Goal: Transaction & Acquisition: Purchase product/service

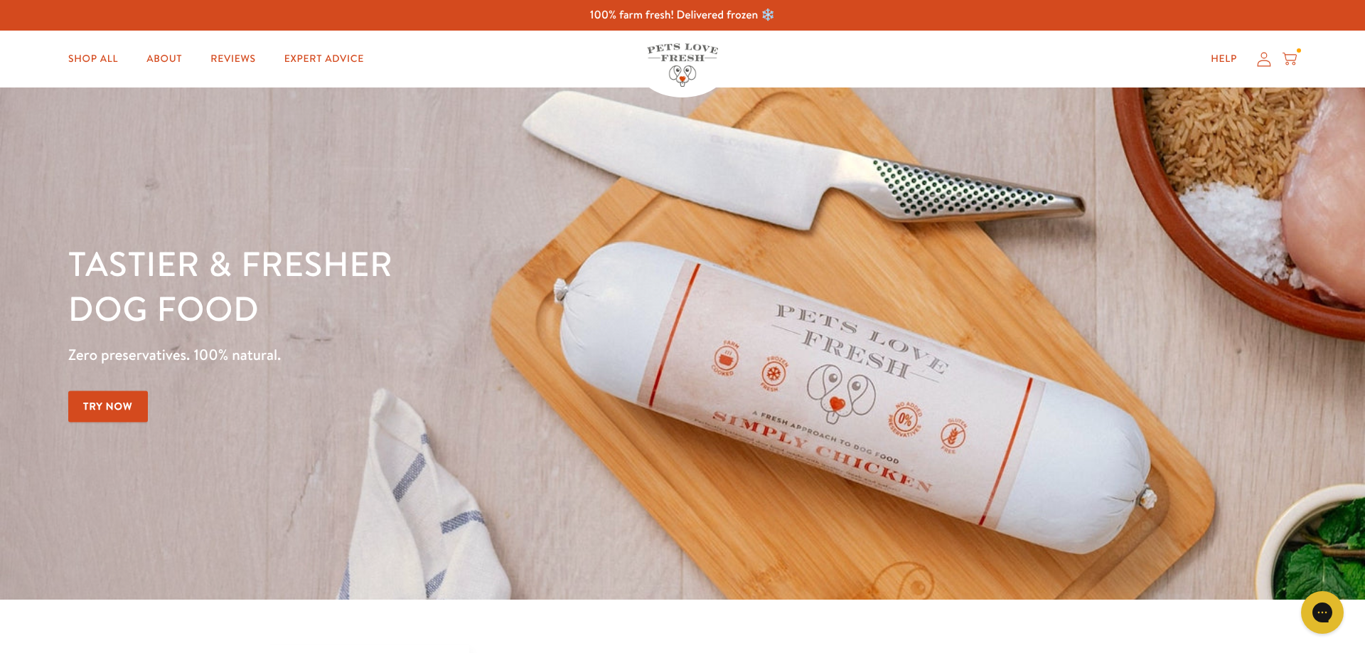
click at [1292, 64] on icon at bounding box center [1289, 59] width 14 height 16
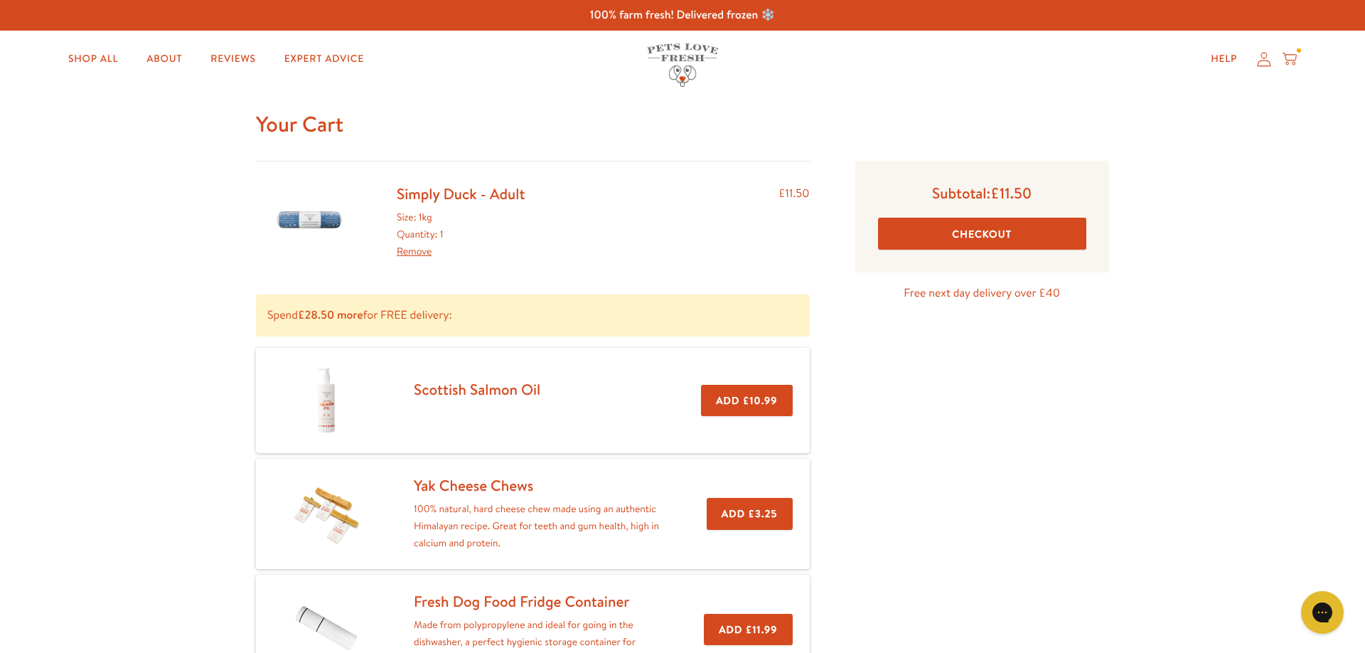
click at [405, 257] on link "Remove" at bounding box center [414, 251] width 35 height 14
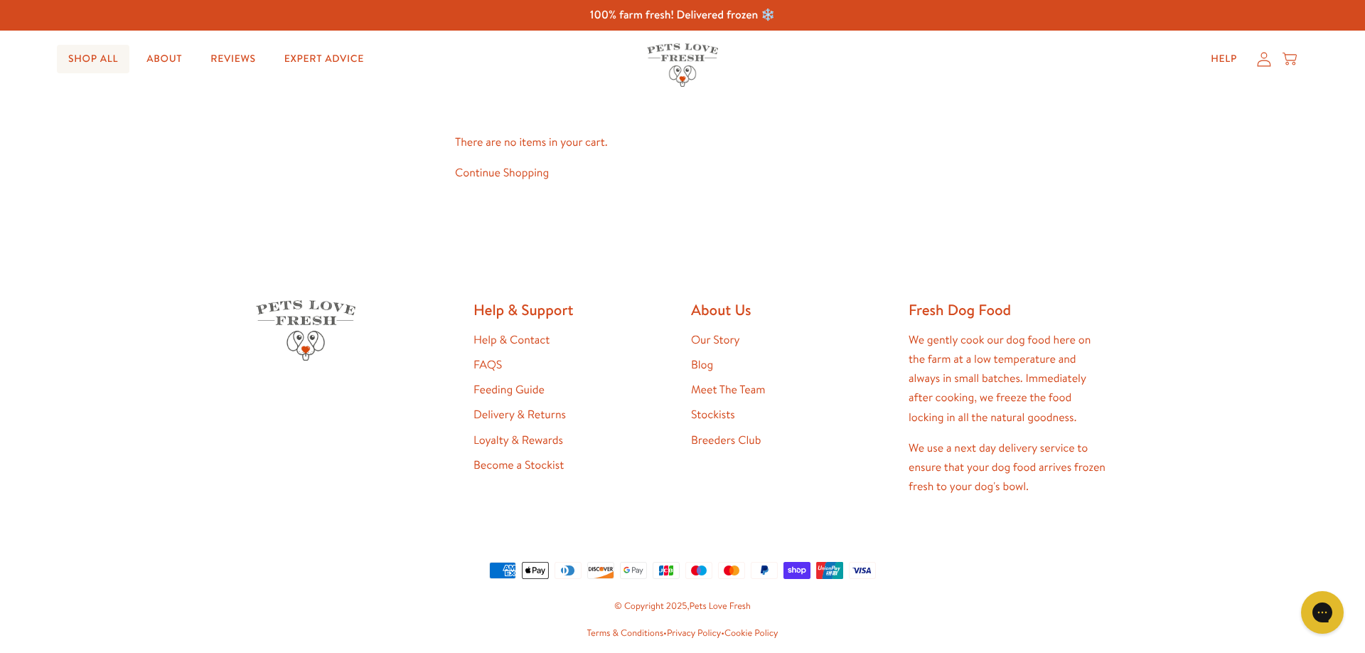
click at [112, 55] on link "Shop All" at bounding box center [93, 59] width 73 height 28
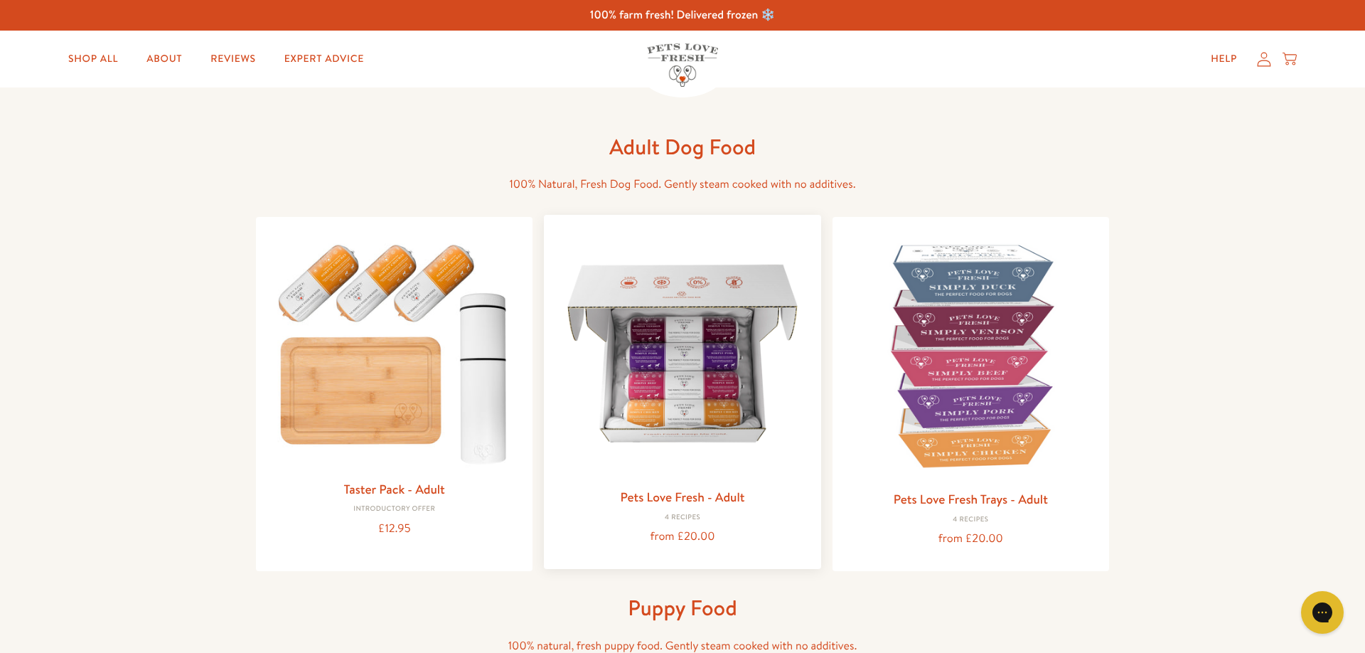
click at [724, 342] on img at bounding box center [682, 353] width 254 height 254
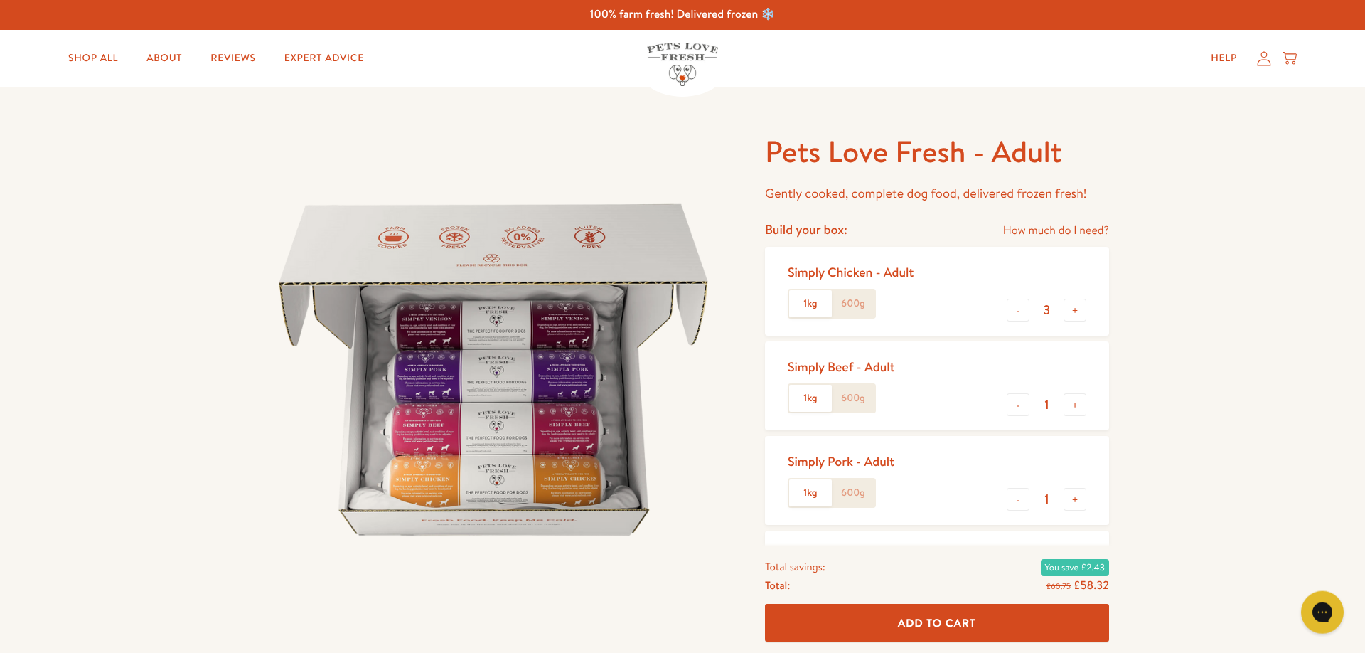
scroll to position [81, 0]
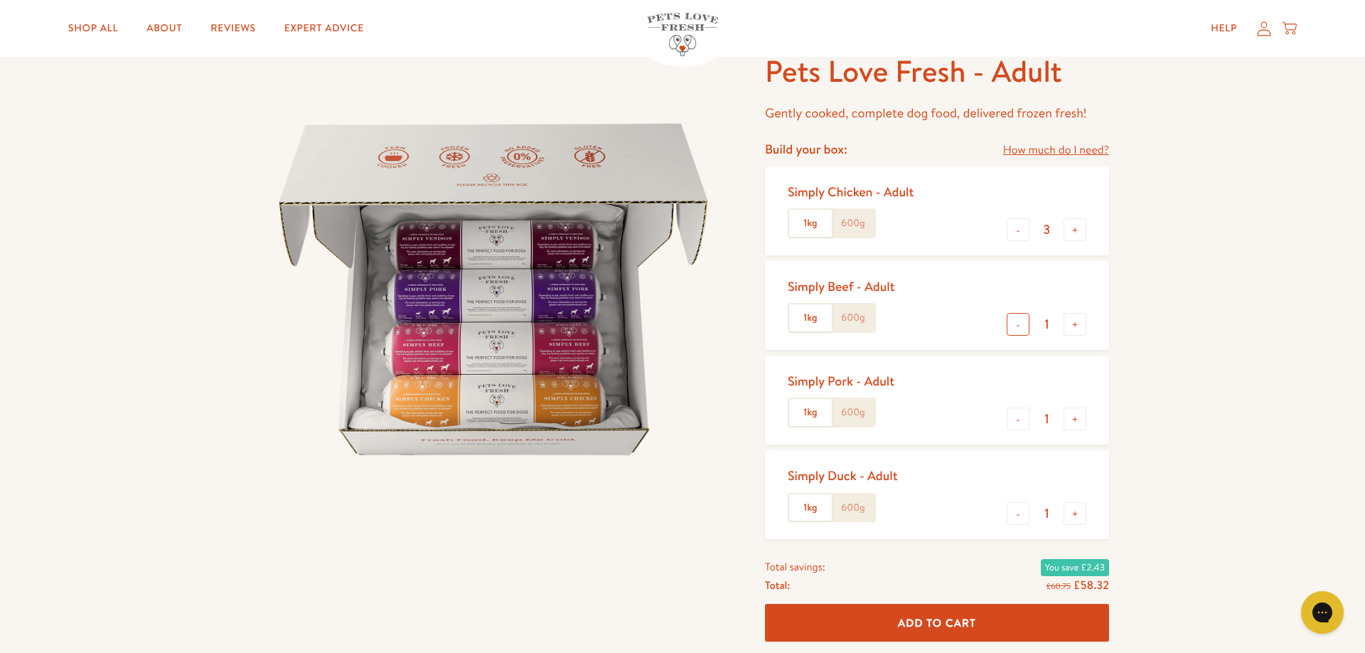
click at [1024, 328] on button "-" at bounding box center [1018, 324] width 23 height 23
type input "0"
click at [1023, 515] on button "-" at bounding box center [1018, 513] width 23 height 23
type input "0"
click at [1077, 233] on button "+" at bounding box center [1074, 229] width 23 height 23
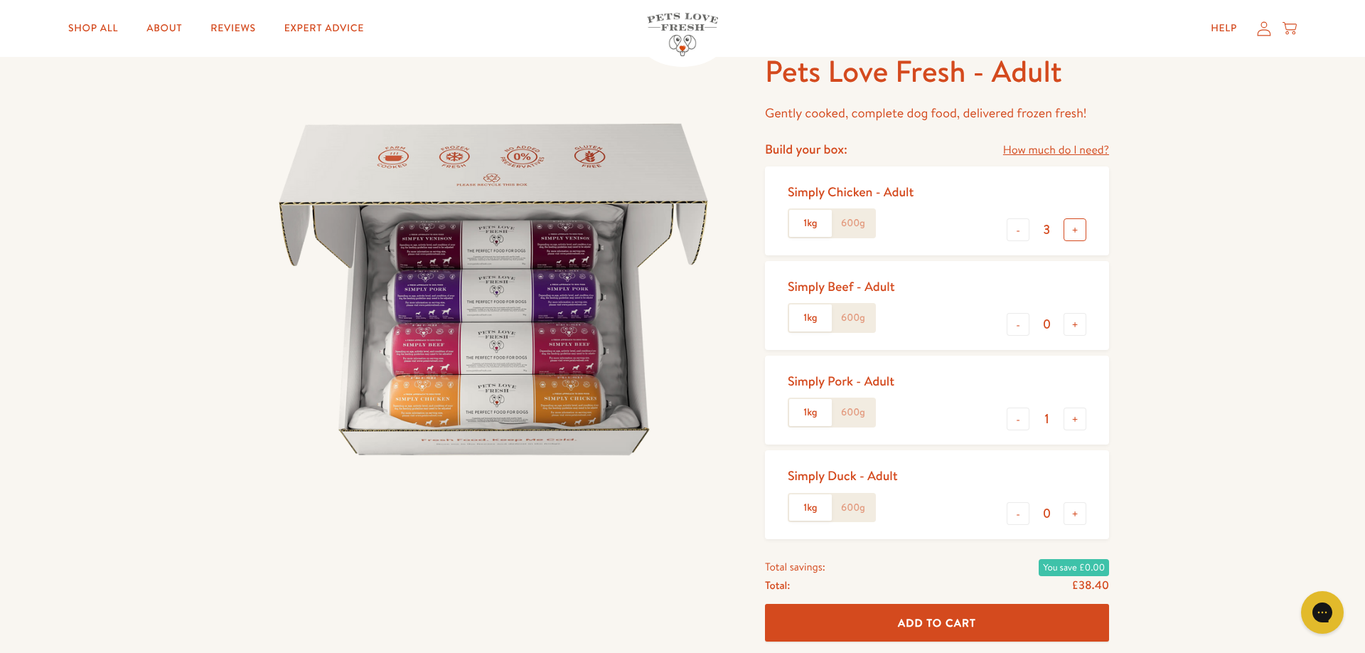
type input "4"
click at [966, 618] on span "Add To Cart" at bounding box center [937, 622] width 78 height 15
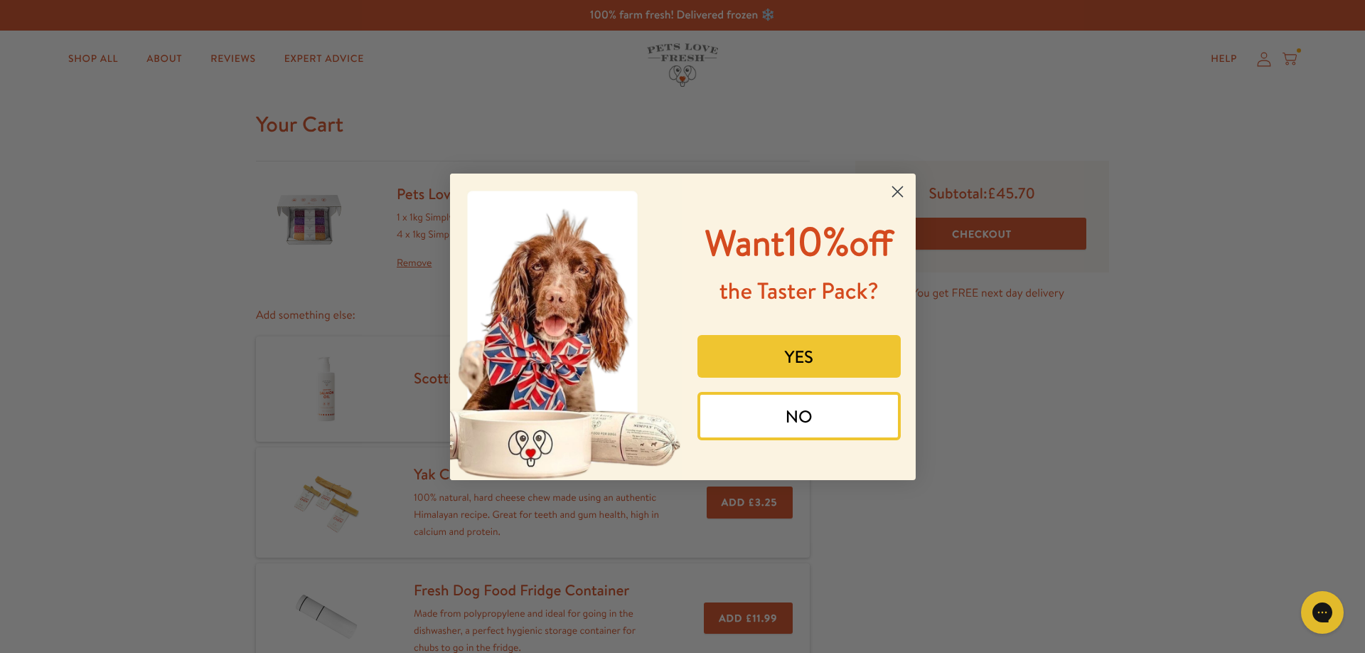
click at [842, 377] on button "YES" at bounding box center [798, 356] width 203 height 43
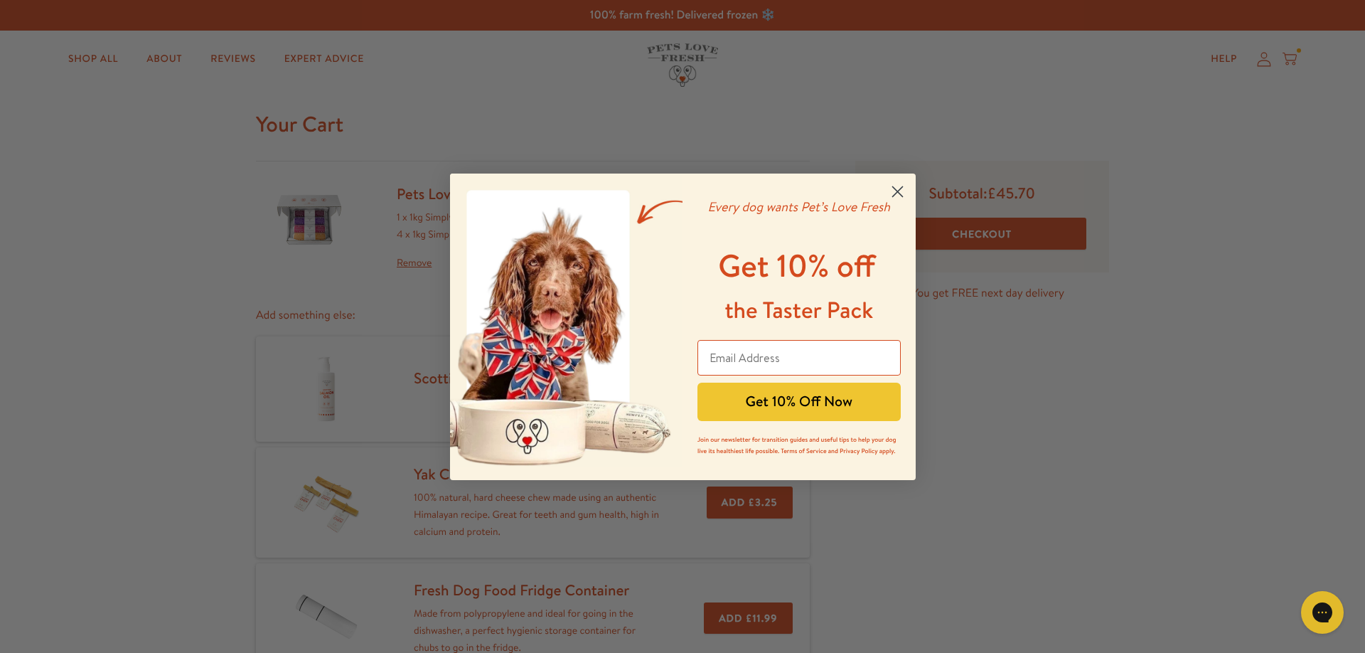
click at [894, 189] on icon "Close dialog" at bounding box center [897, 191] width 10 height 10
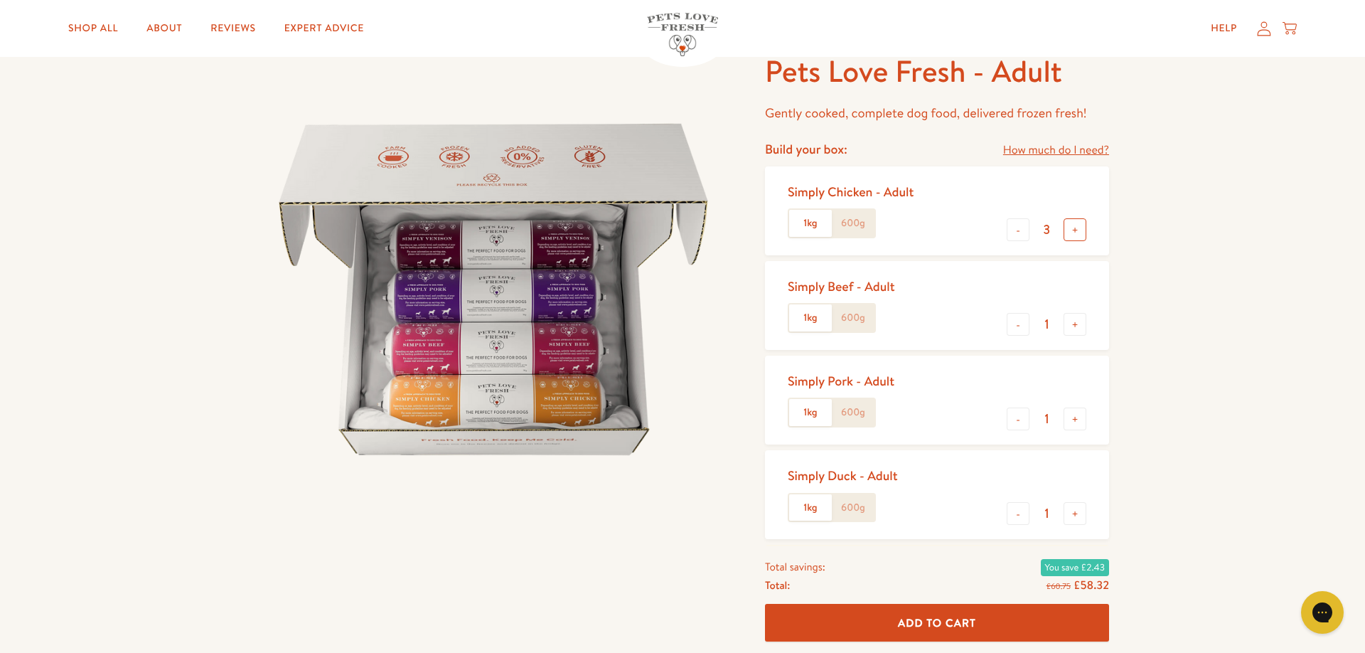
click at [1074, 232] on button "+" at bounding box center [1074, 229] width 23 height 23
type input "4"
click at [1012, 620] on button "Add To Cart" at bounding box center [937, 623] width 344 height 38
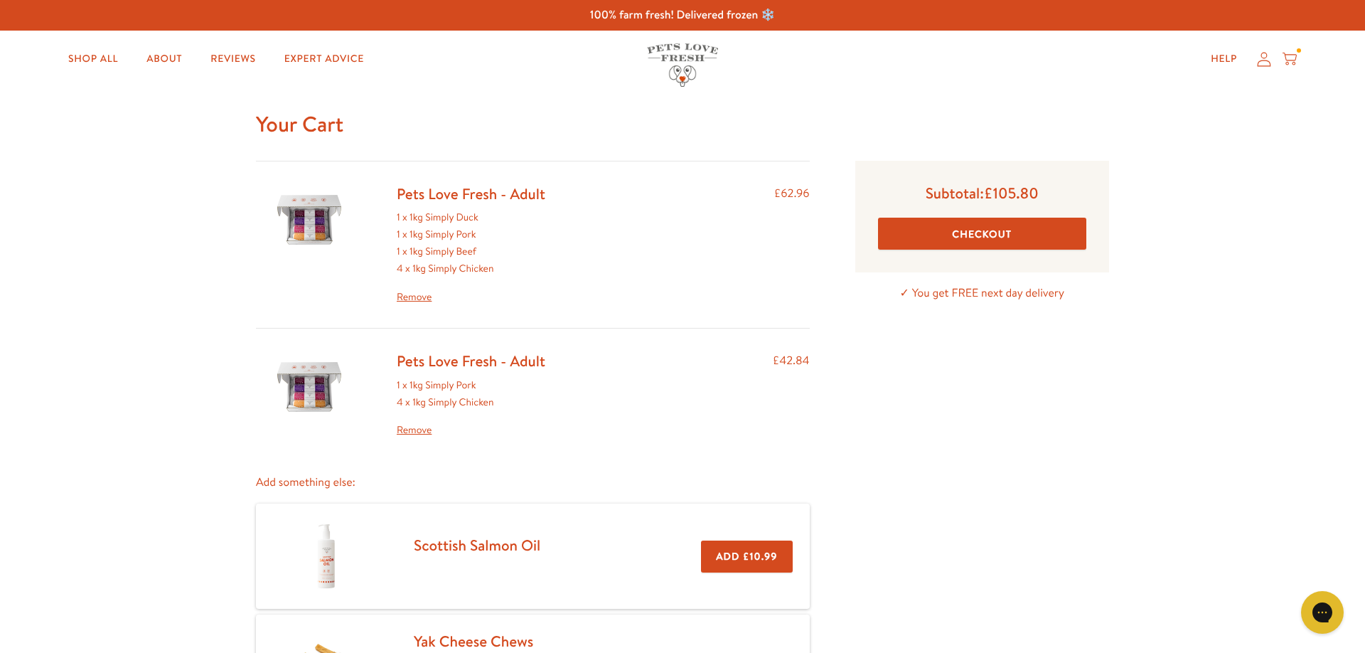
click at [427, 303] on link "Remove" at bounding box center [471, 297] width 149 height 17
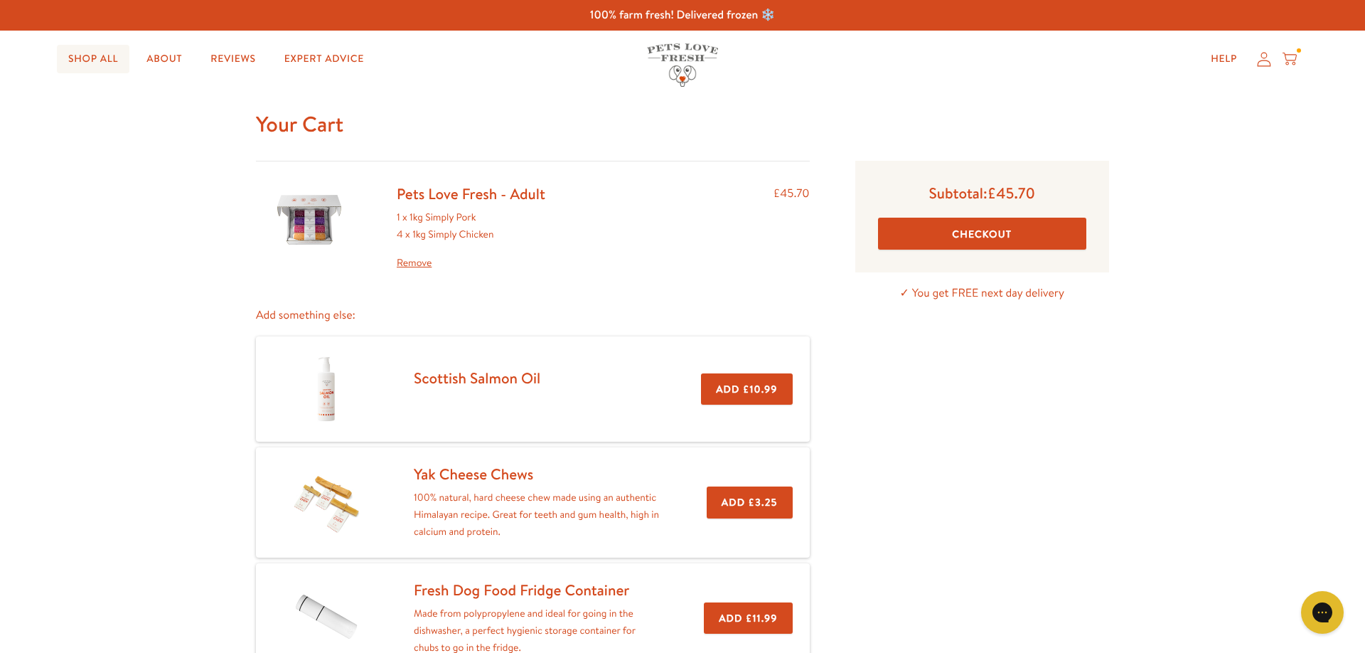
click at [97, 53] on link "Shop All" at bounding box center [93, 59] width 73 height 28
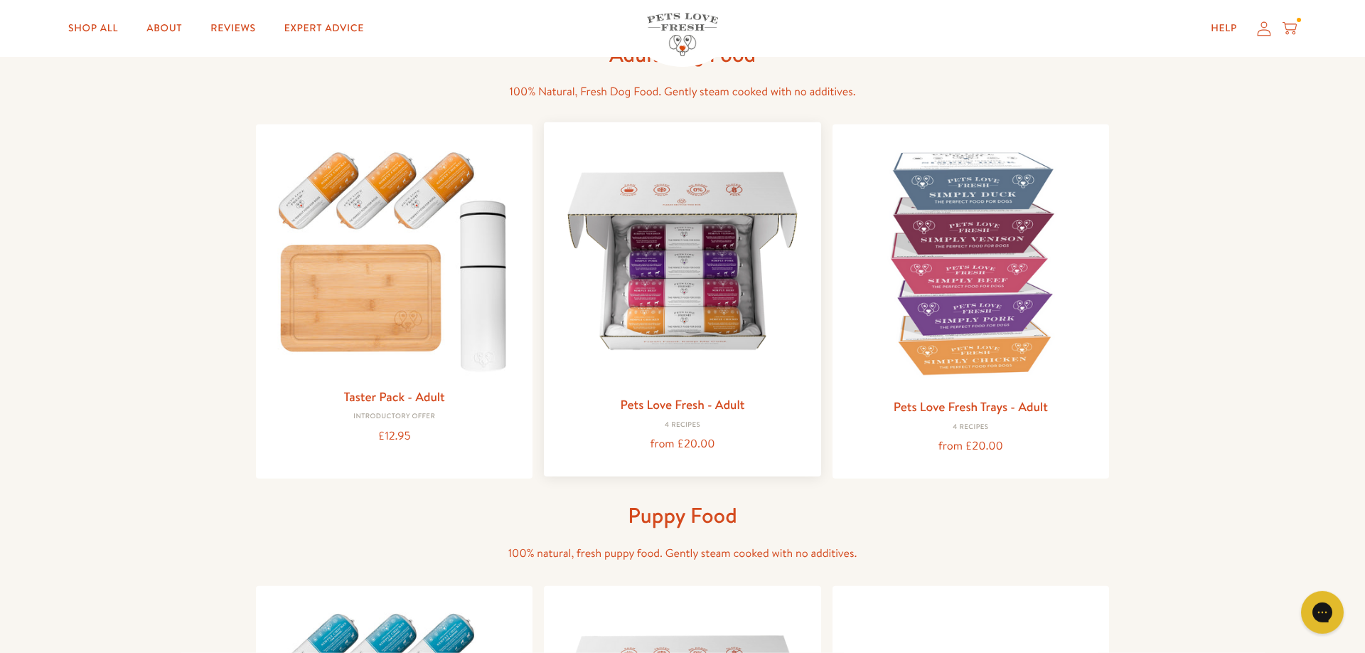
scroll to position [162, 0]
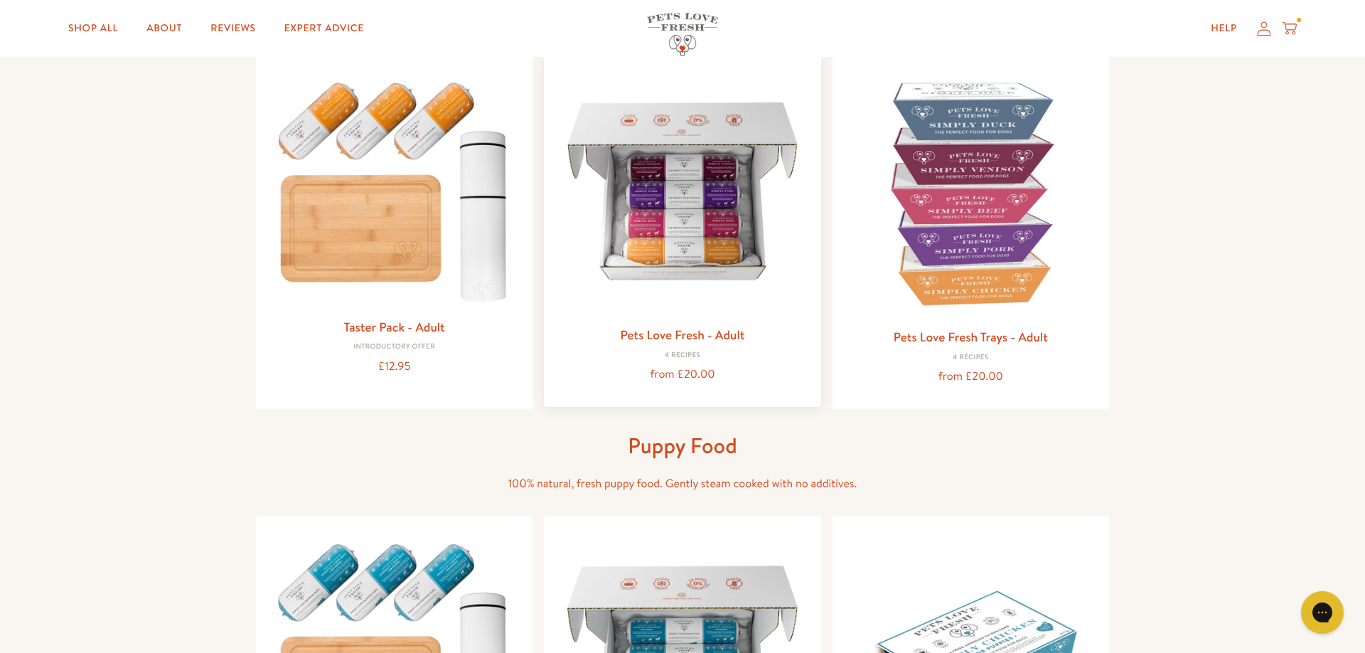
click at [623, 200] on img at bounding box center [682, 191] width 254 height 254
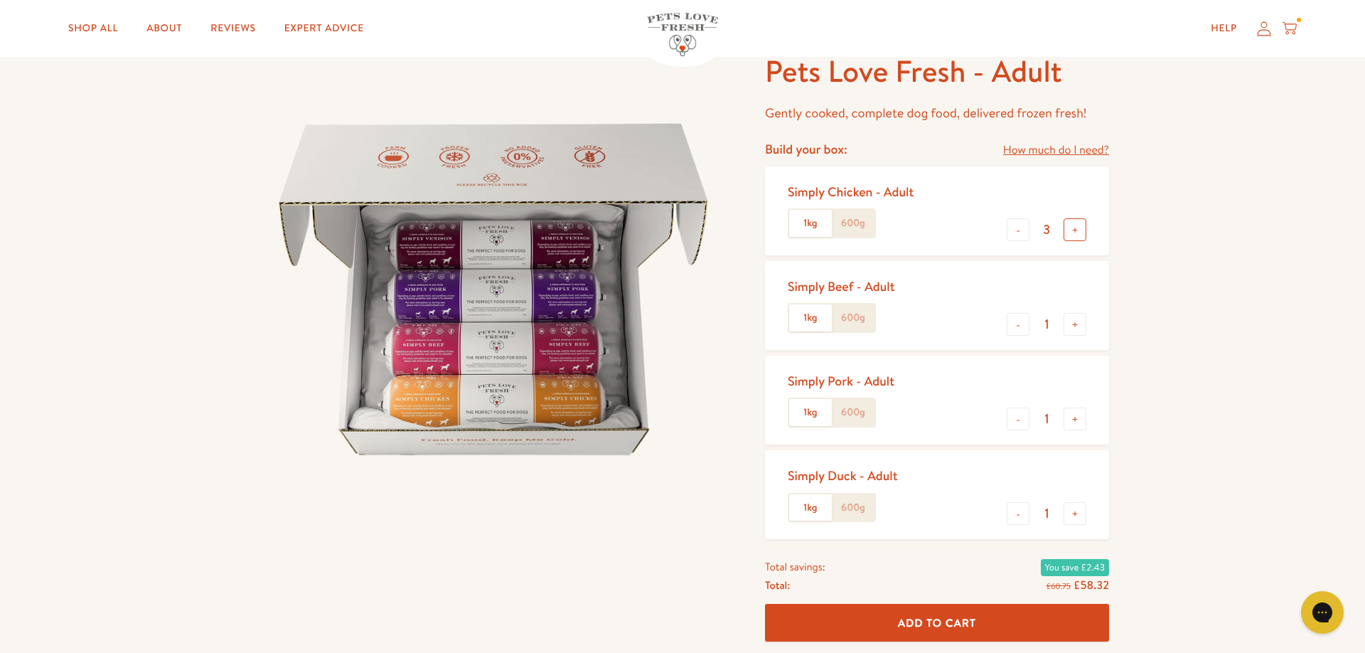
click at [1073, 230] on button "+" at bounding box center [1074, 229] width 23 height 23
type input "4"
click at [1291, 33] on icon at bounding box center [1289, 29] width 14 height 16
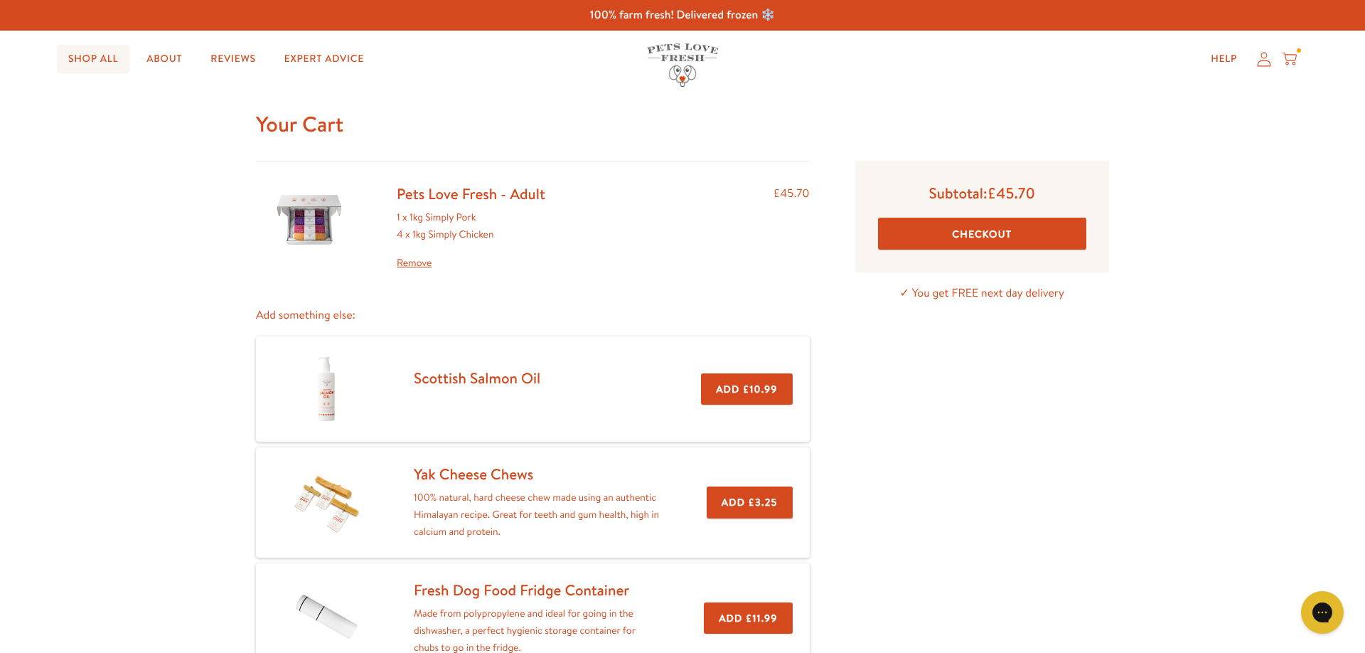
click at [100, 58] on link "Shop All" at bounding box center [93, 59] width 73 height 28
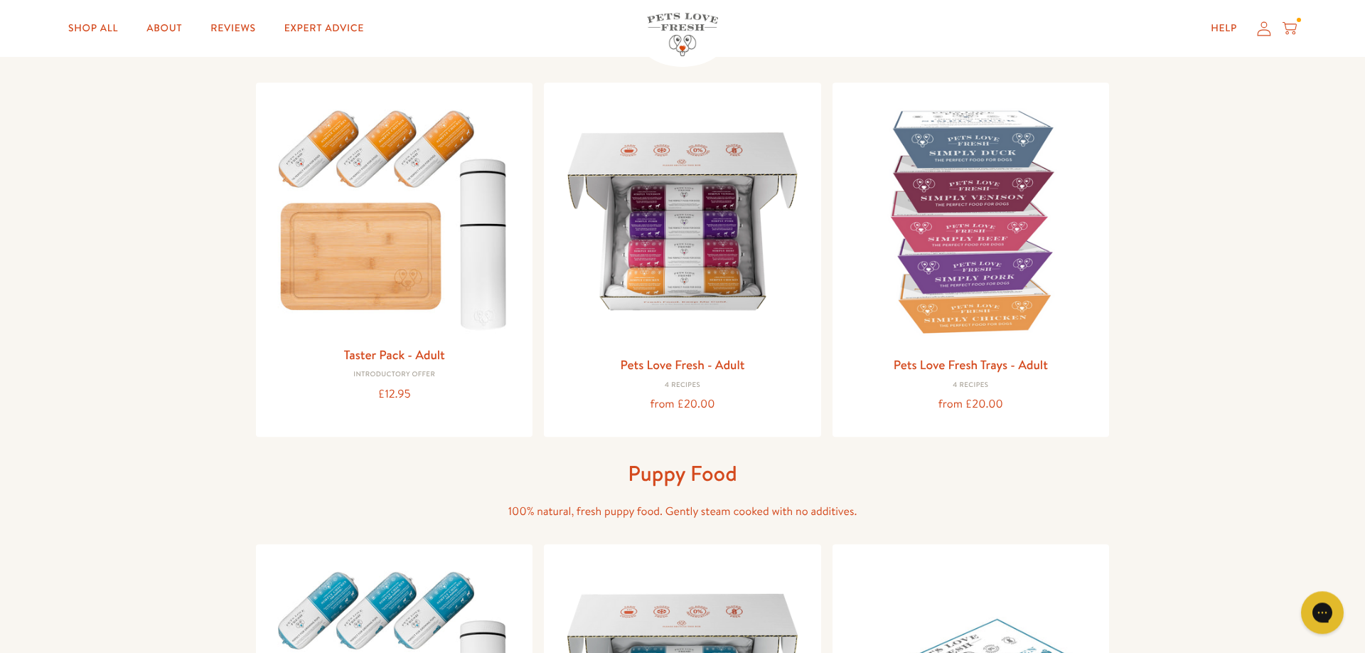
scroll to position [162, 0]
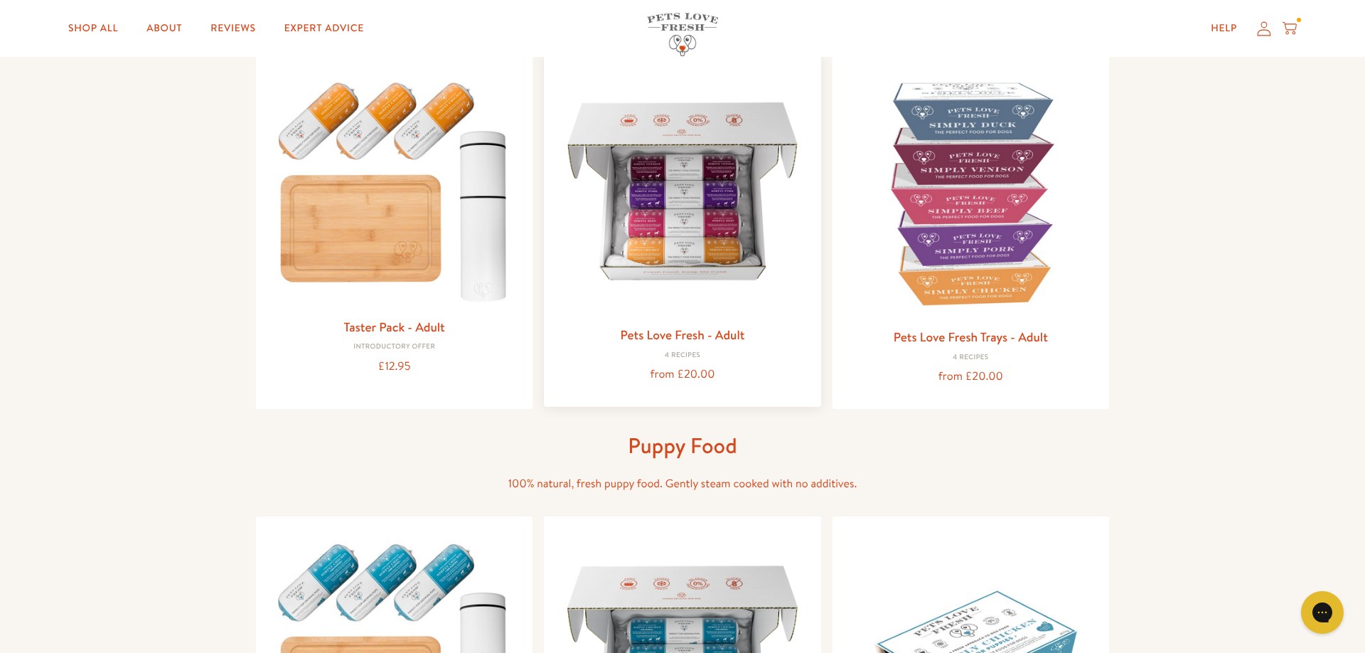
click at [694, 283] on img at bounding box center [682, 191] width 254 height 254
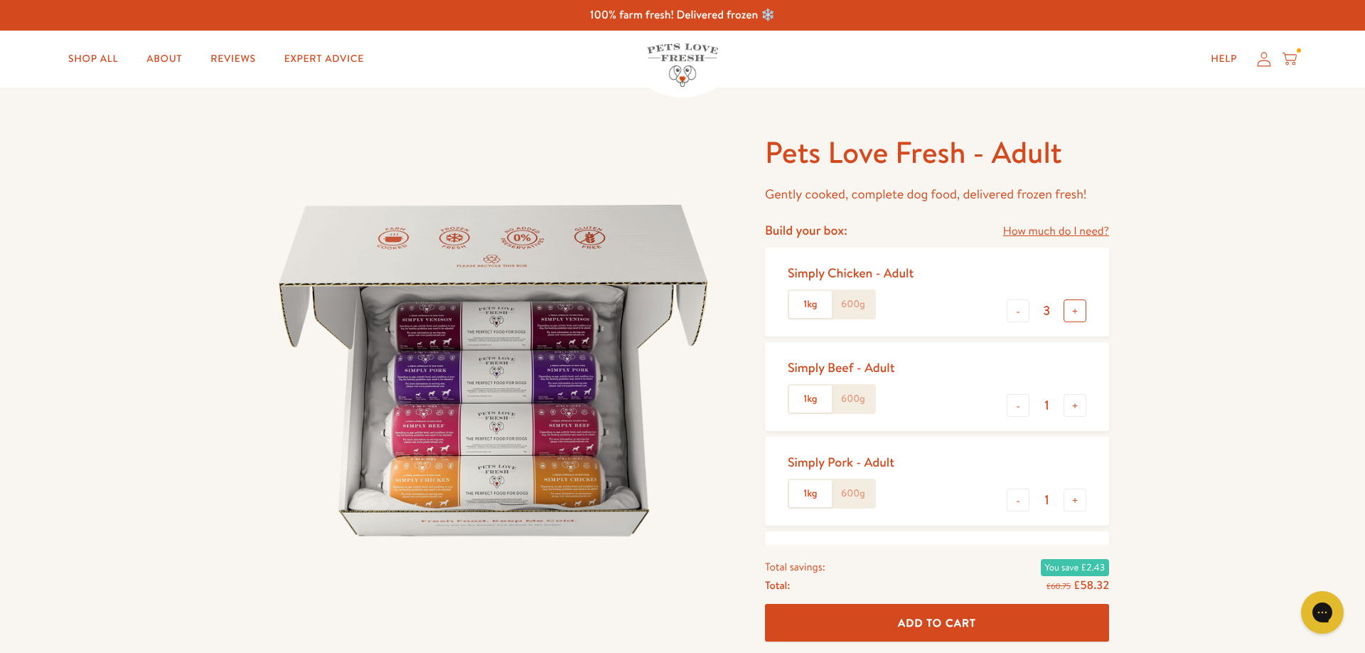
click at [1075, 311] on button "+" at bounding box center [1074, 310] width 23 height 23
type input "4"
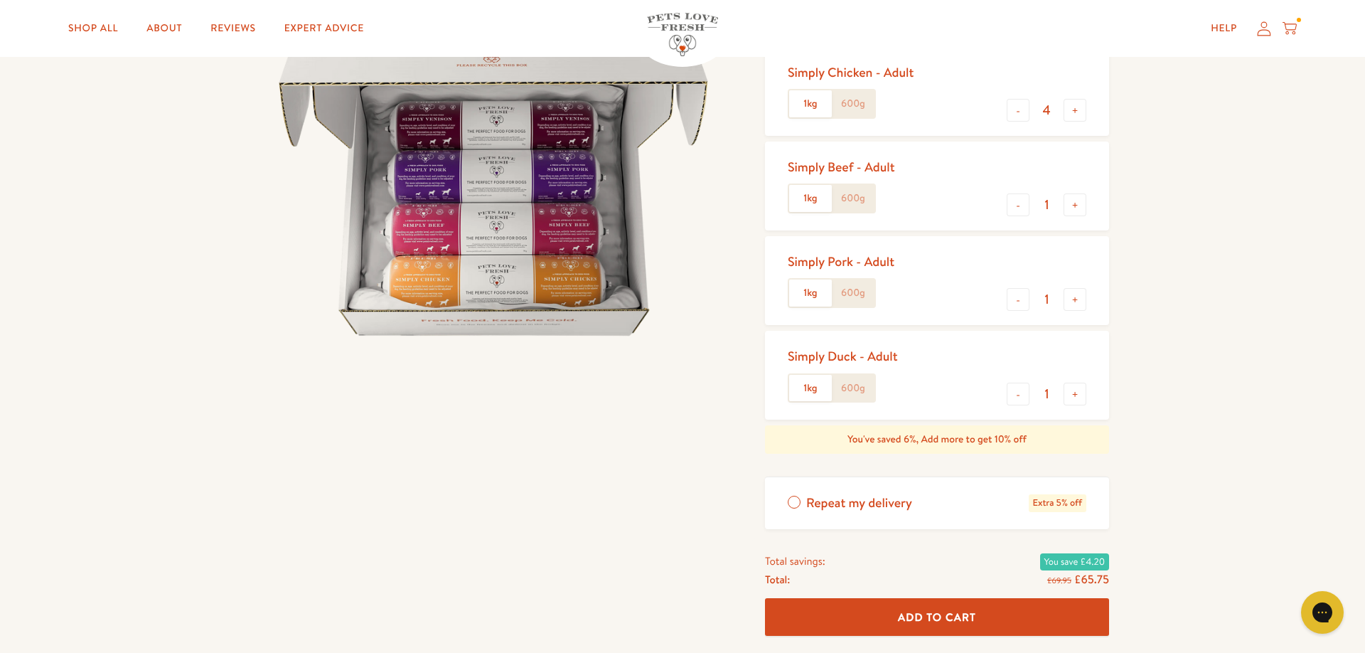
scroll to position [243, 0]
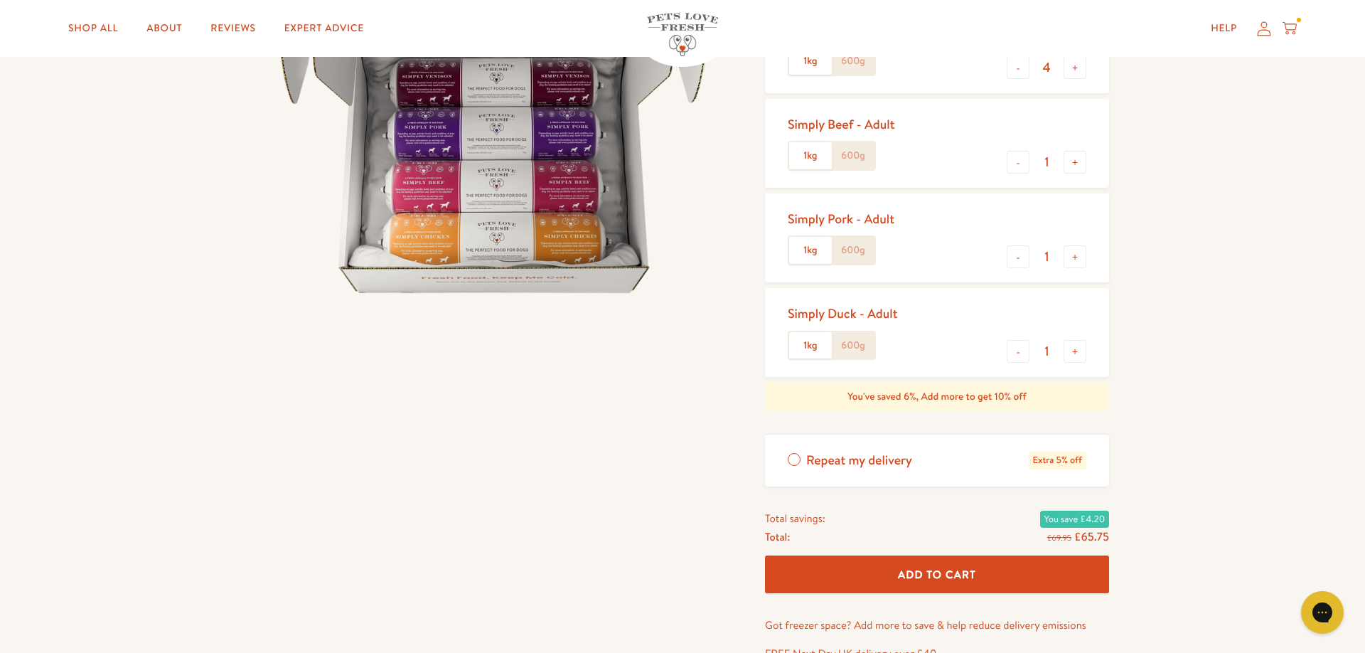
click at [985, 564] on button "Add To Cart" at bounding box center [937, 574] width 344 height 38
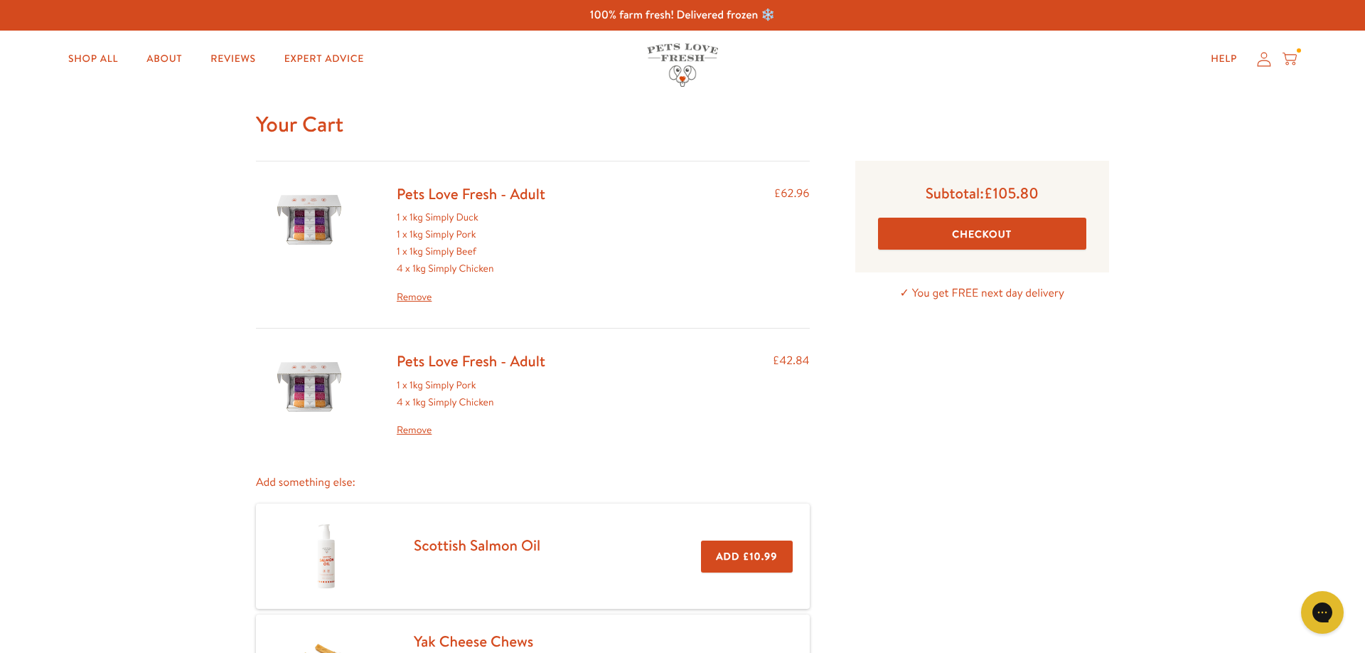
click at [423, 295] on link "Remove" at bounding box center [471, 297] width 149 height 17
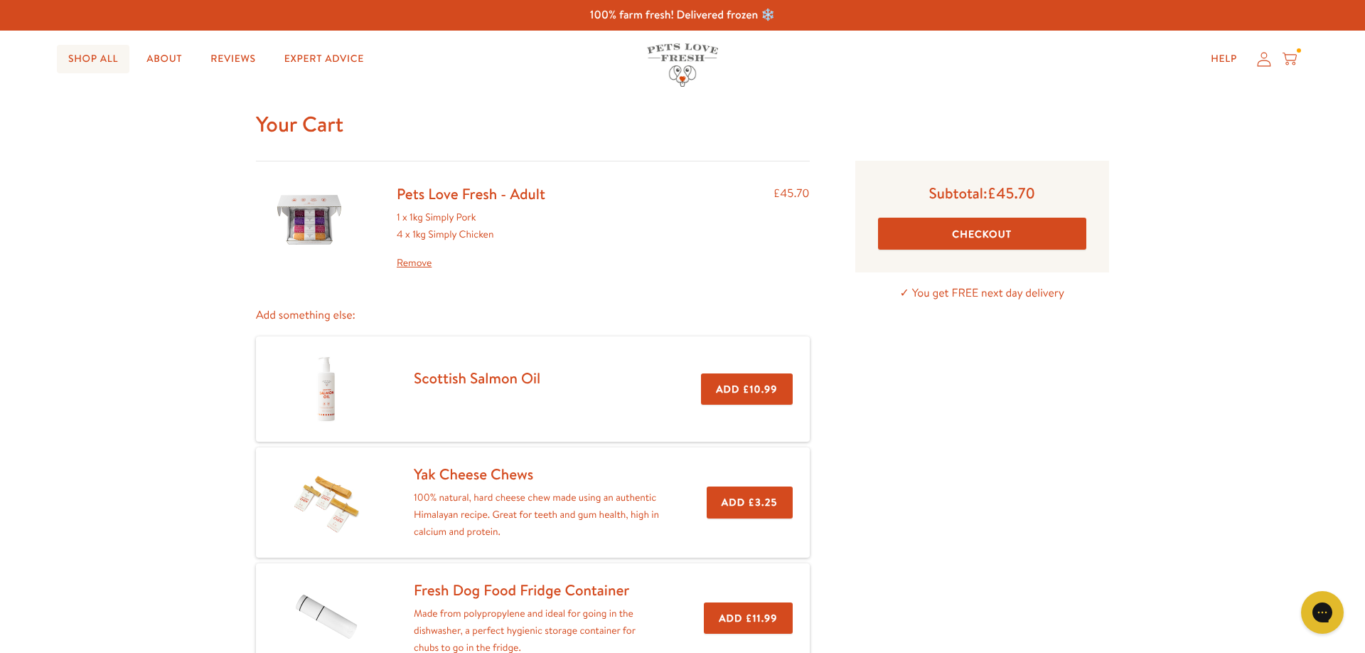
click at [107, 60] on link "Shop All" at bounding box center [93, 59] width 73 height 28
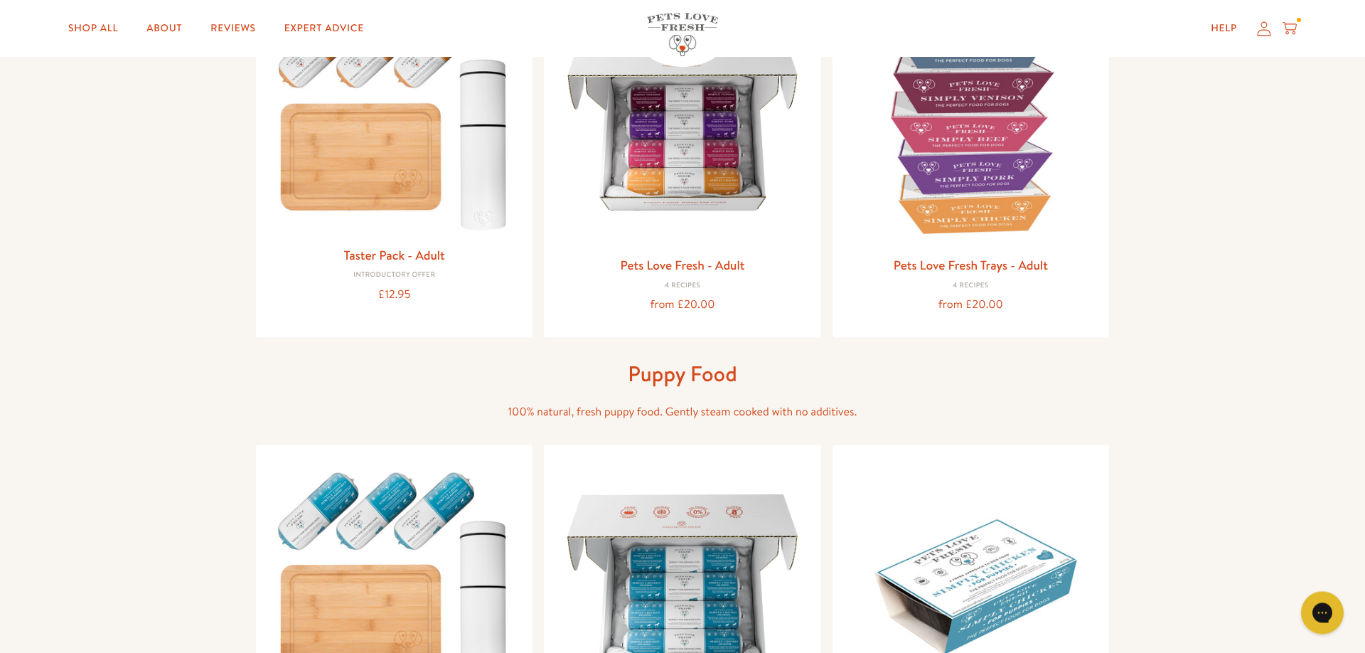
scroll to position [243, 0]
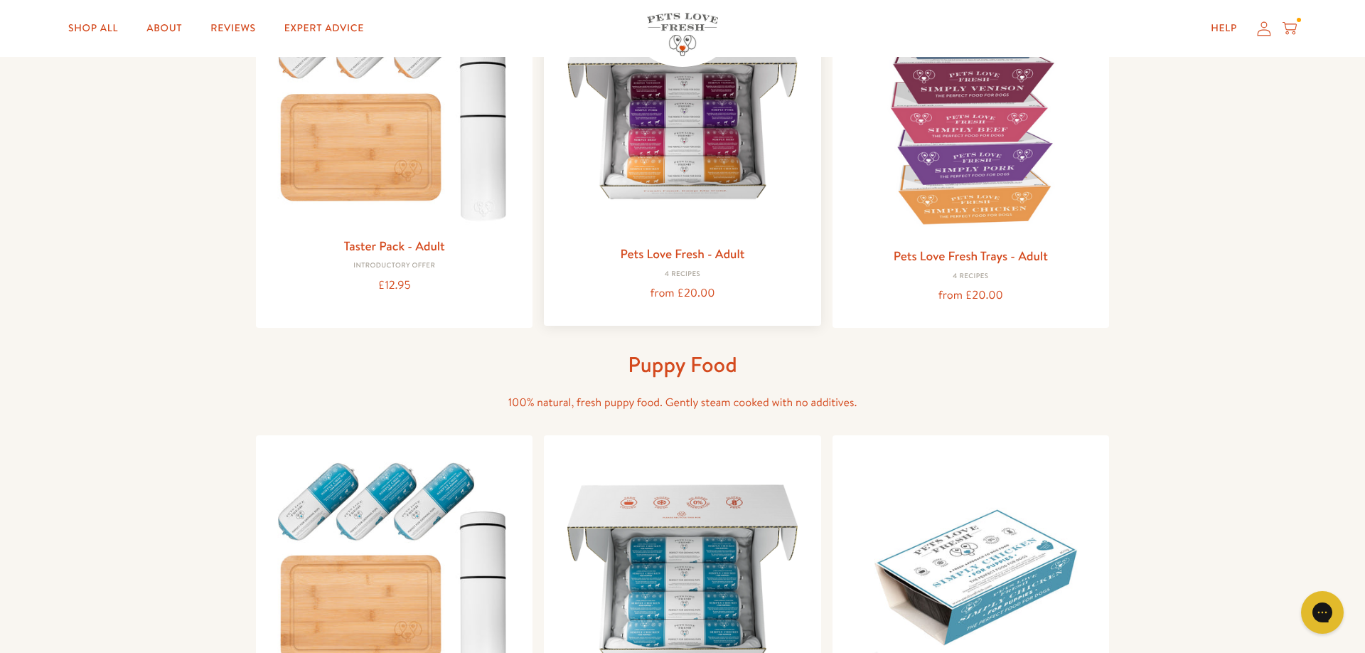
click at [664, 251] on link "Pets Love Fresh - Adult" at bounding box center [682, 254] width 124 height 18
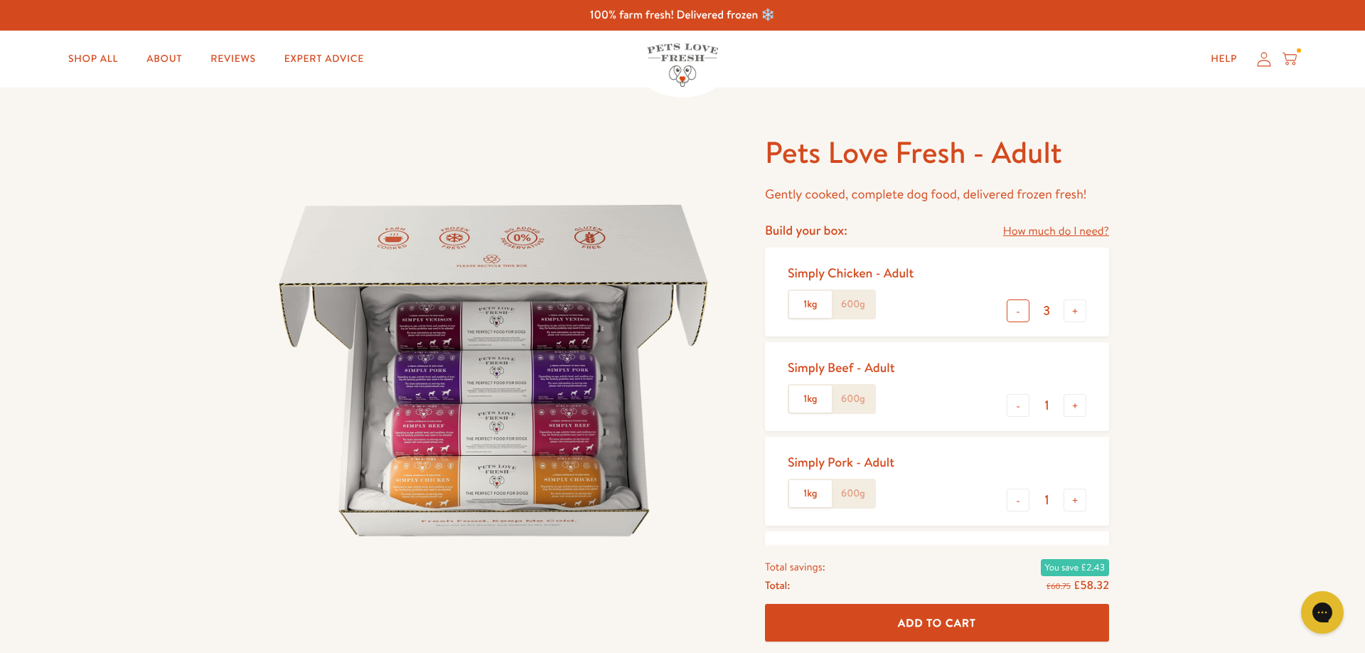
click at [1013, 311] on button "-" at bounding box center [1018, 310] width 23 height 23
type input "1"
click at [1019, 404] on button "-" at bounding box center [1018, 405] width 23 height 23
type input "0"
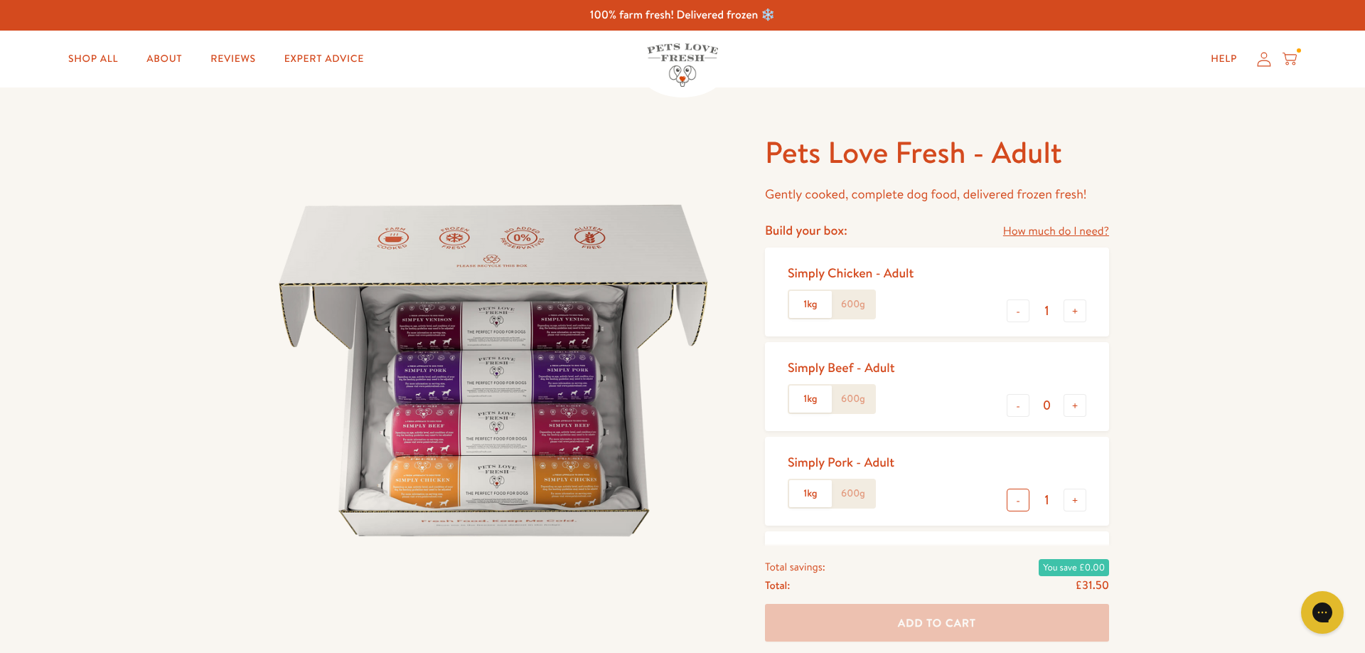
click at [1019, 497] on button "-" at bounding box center [1018, 499] width 23 height 23
type input "0"
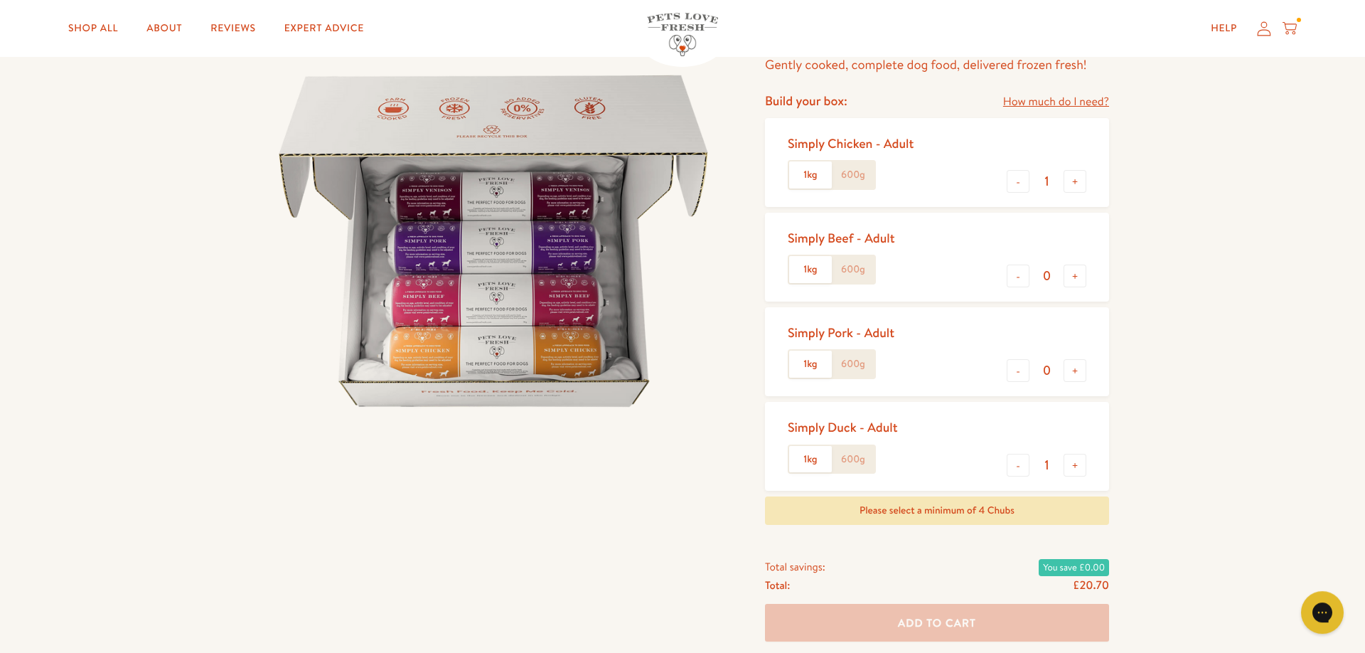
scroll to position [162, 0]
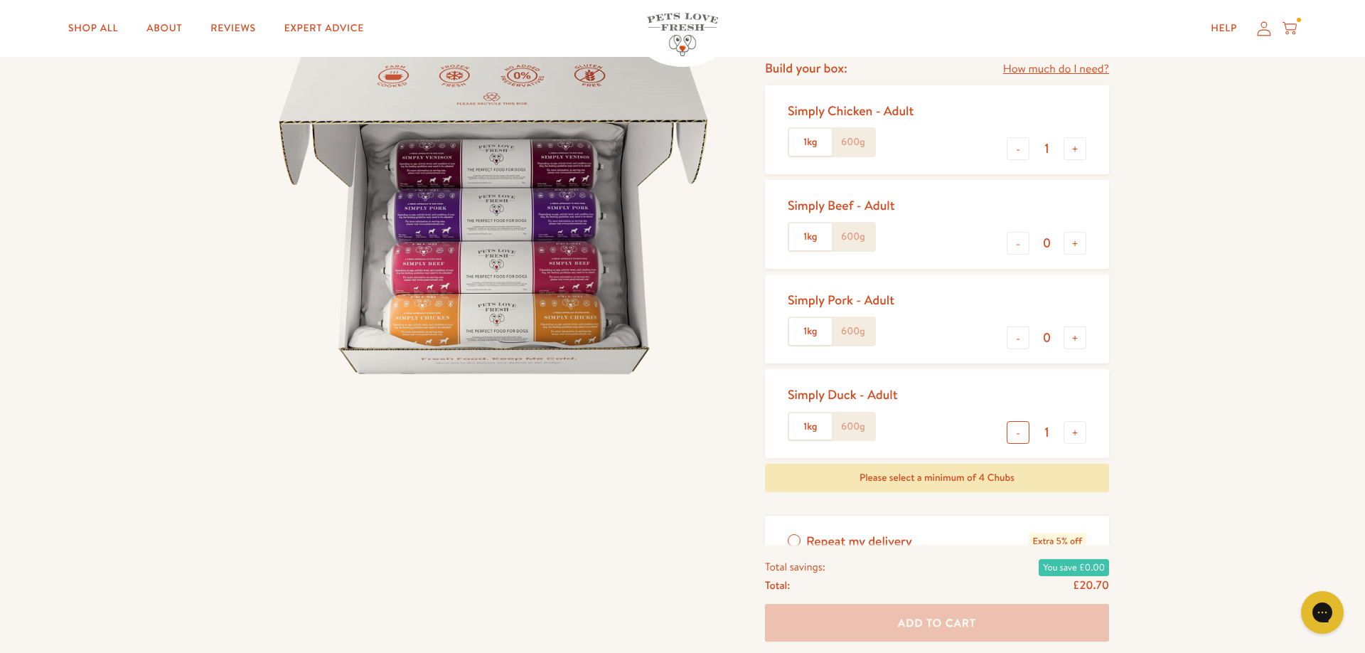
click at [1019, 431] on button "-" at bounding box center [1018, 432] width 23 height 23
type input "0"
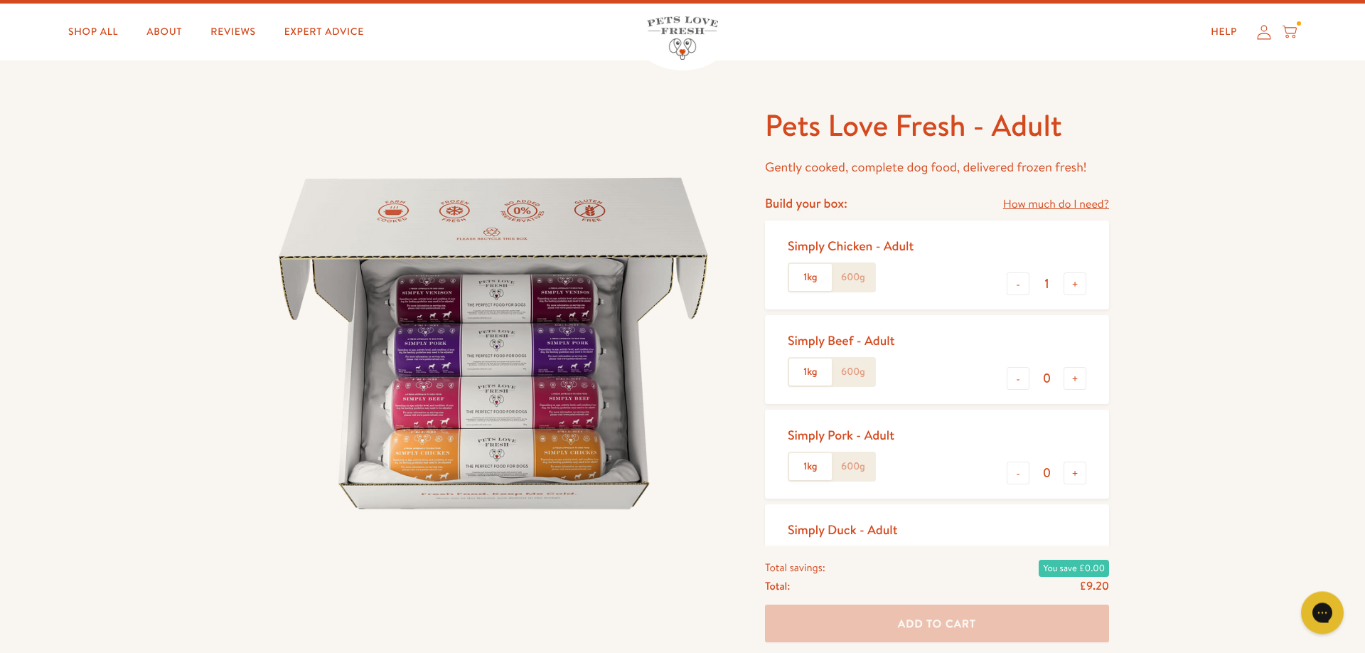
scroll to position [0, 0]
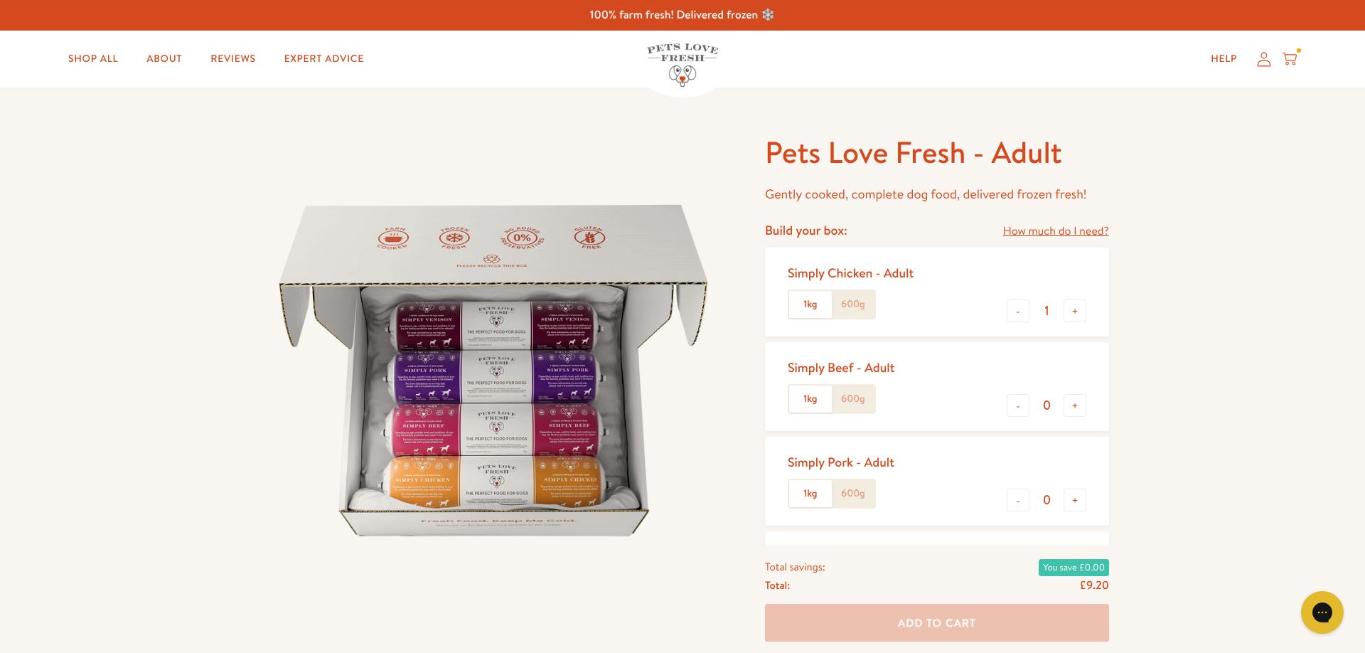
click at [1292, 54] on icon at bounding box center [1289, 59] width 14 height 16
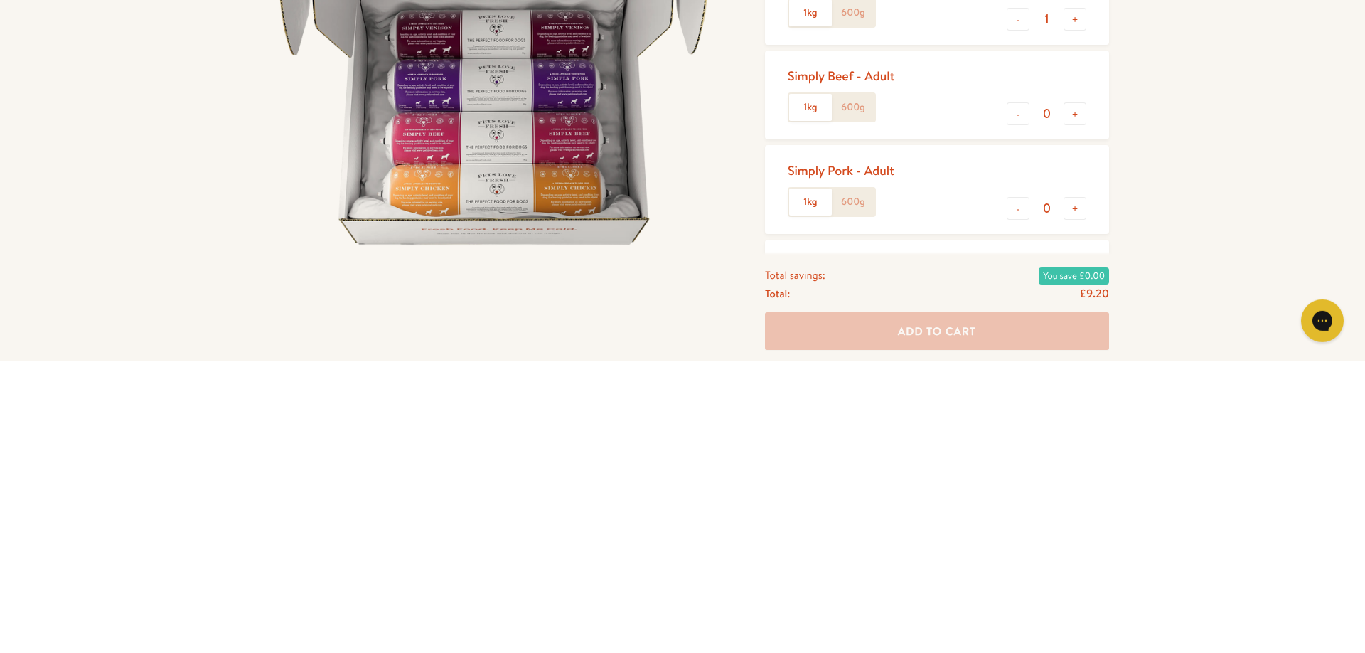
scroll to position [210, 0]
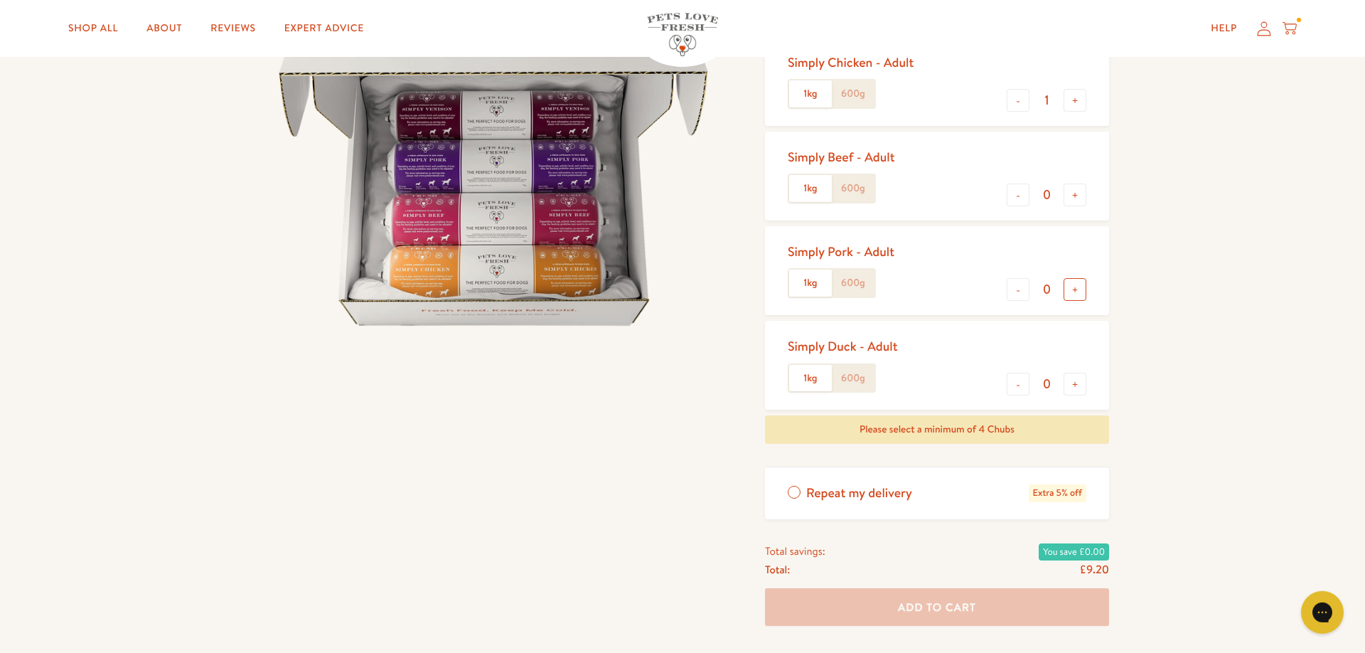
click at [1073, 292] on button "+" at bounding box center [1074, 289] width 23 height 23
type input "1"
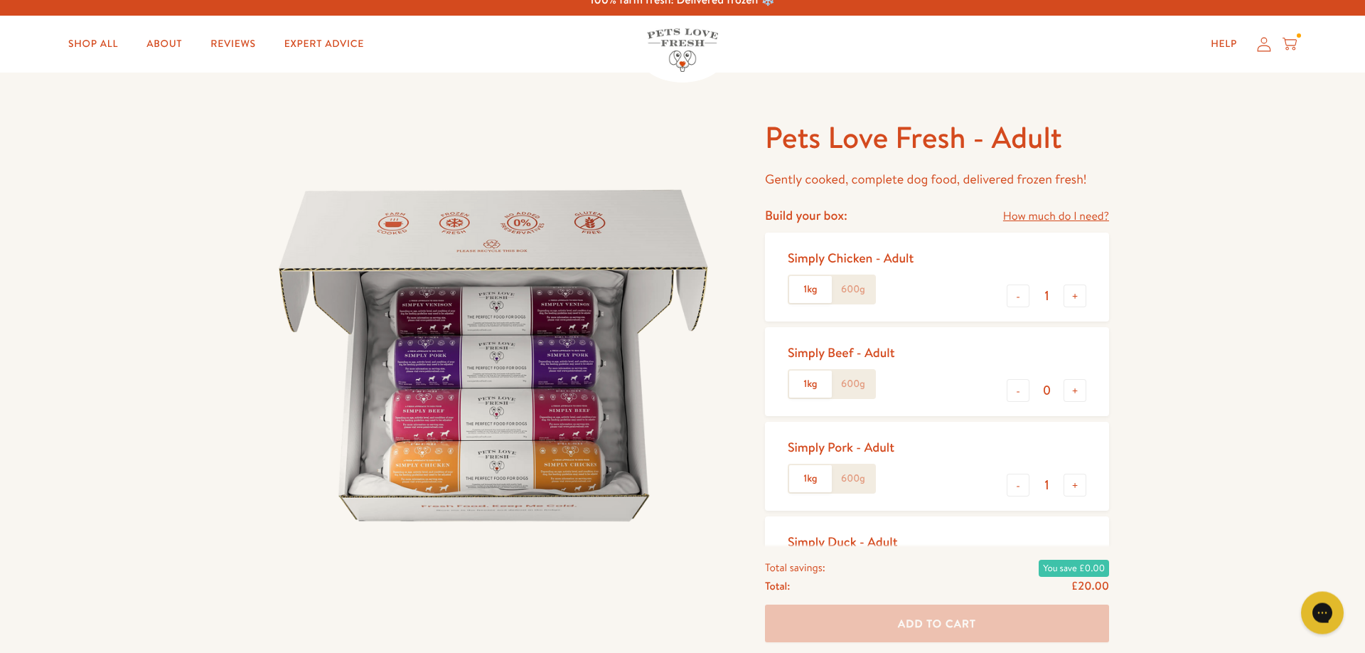
scroll to position [0, 0]
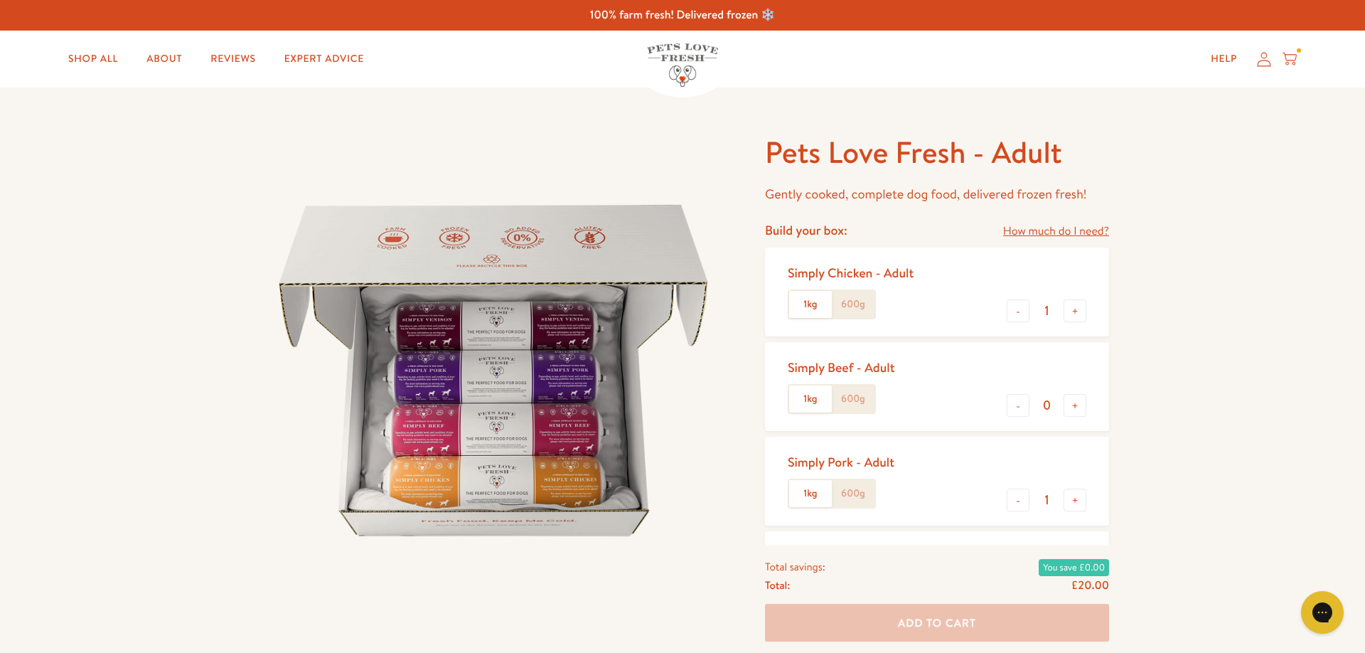
click at [1291, 64] on icon at bounding box center [1289, 59] width 14 height 16
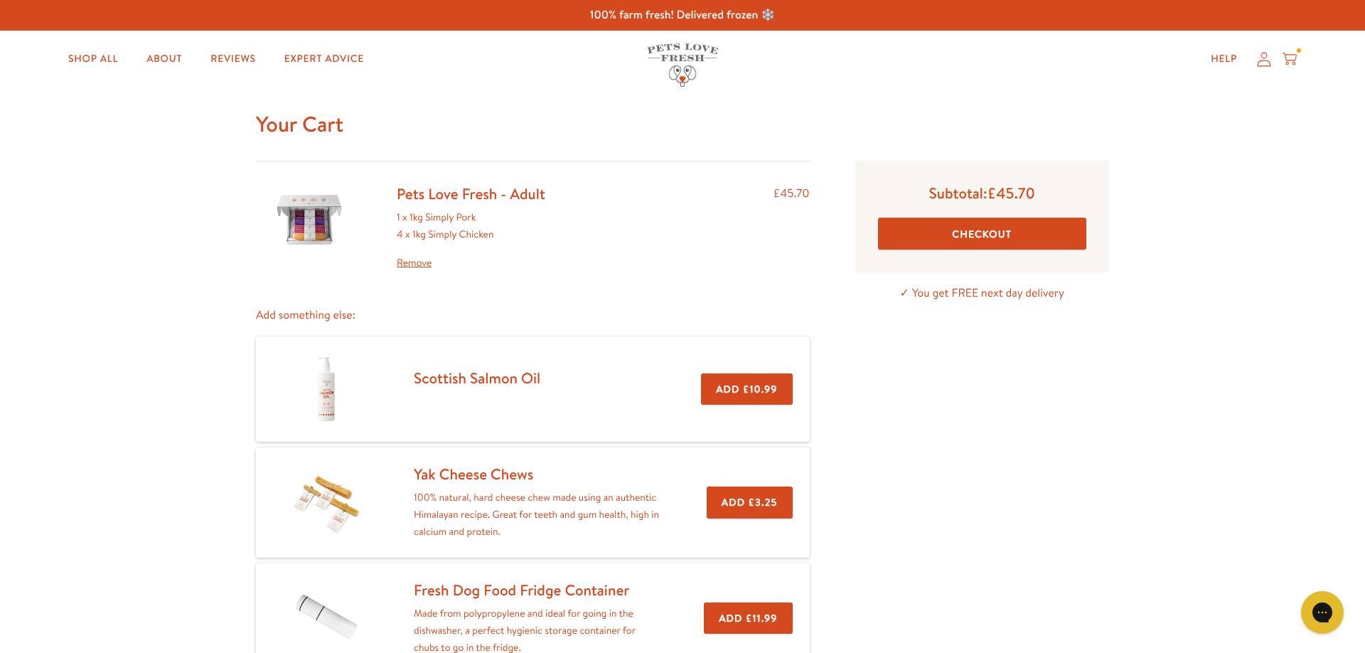
click at [416, 267] on link "Remove" at bounding box center [471, 262] width 149 height 17
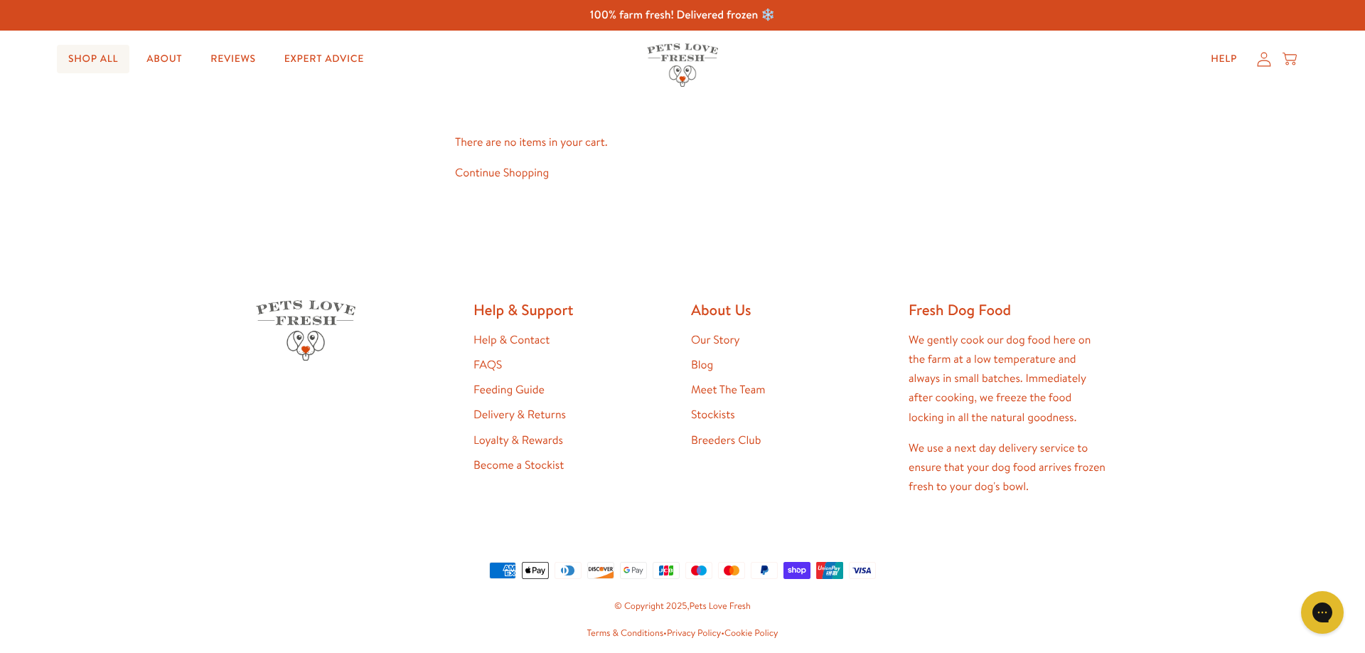
click at [95, 60] on link "Shop All" at bounding box center [93, 59] width 73 height 28
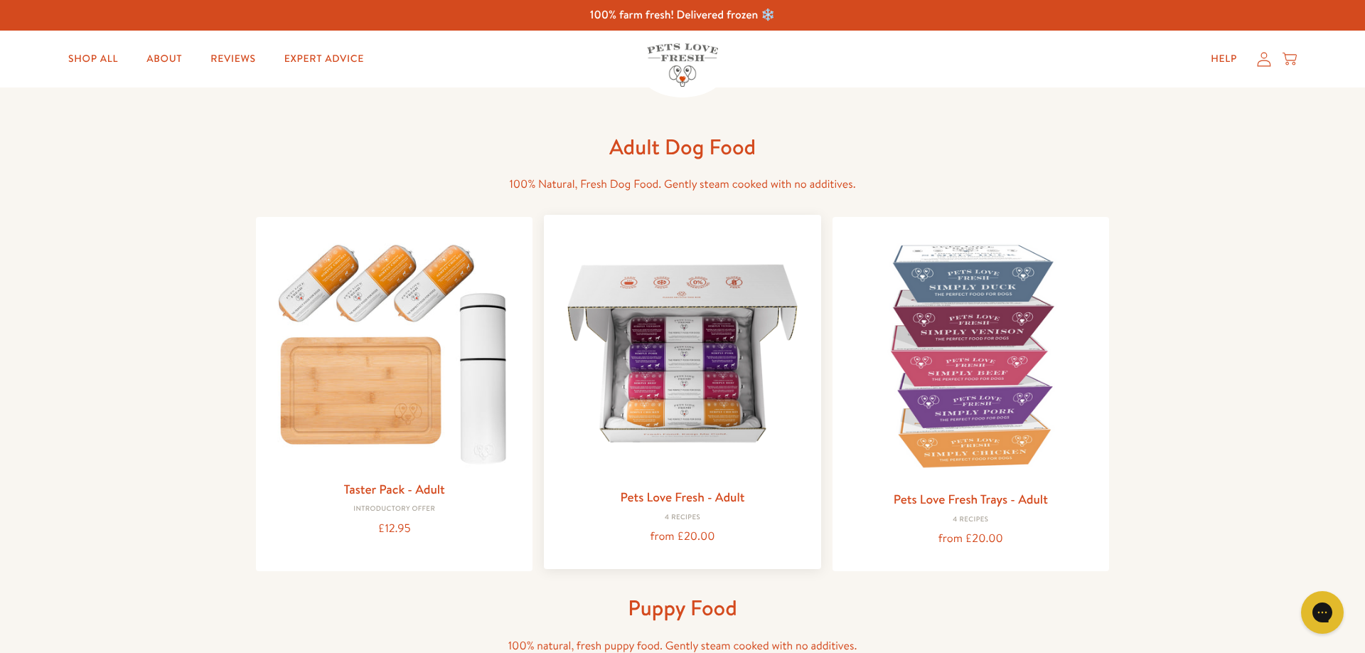
click at [675, 356] on img at bounding box center [682, 353] width 254 height 254
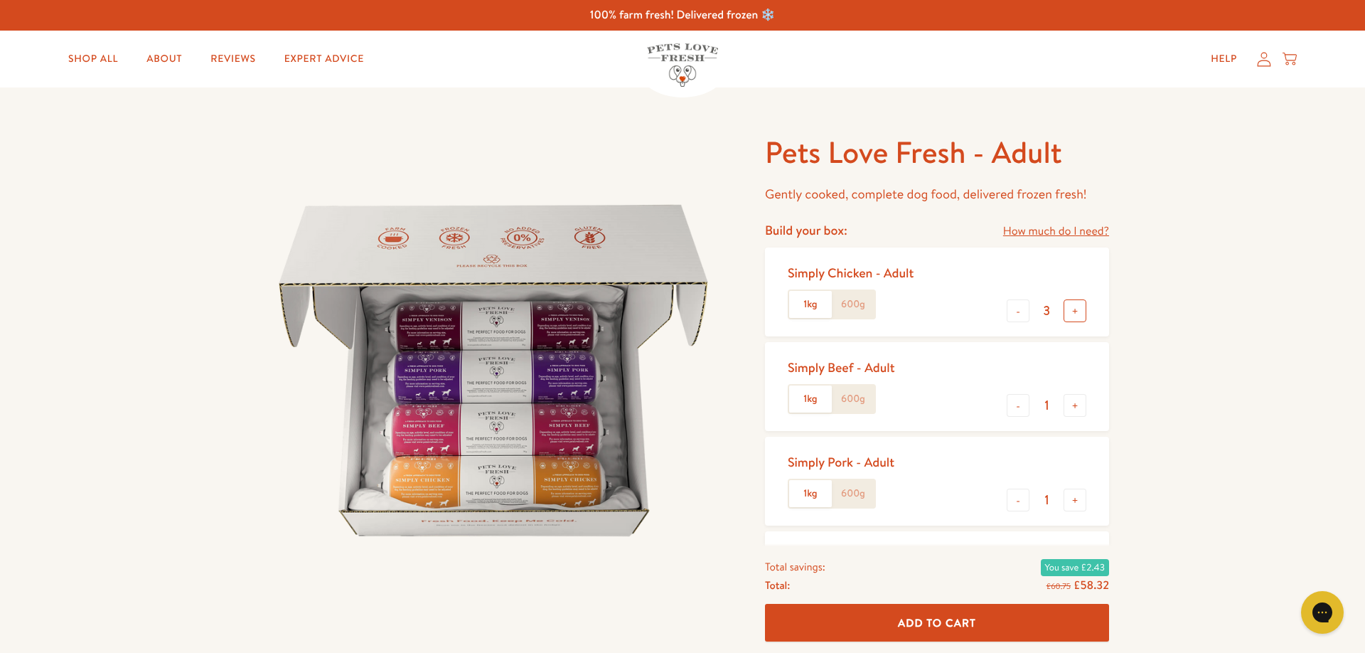
click at [1073, 310] on button "+" at bounding box center [1074, 310] width 23 height 23
type input "4"
click at [1021, 403] on button "-" at bounding box center [1018, 405] width 23 height 23
type input "0"
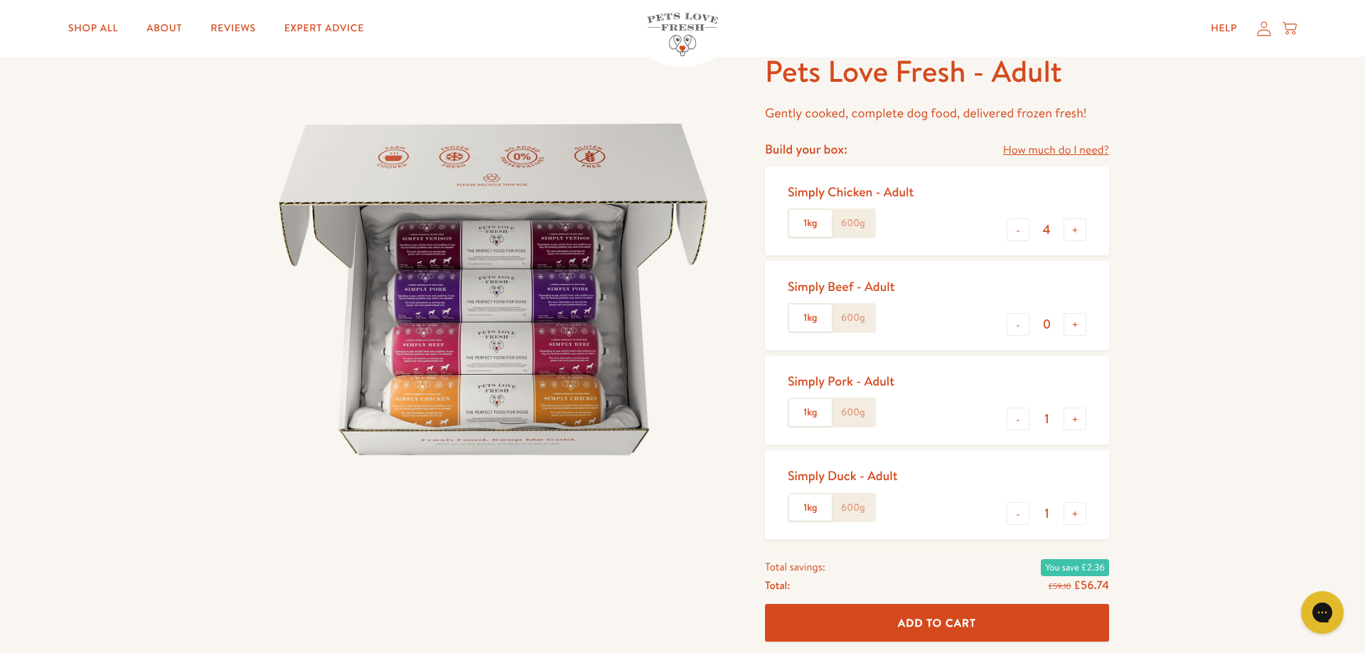
scroll to position [162, 0]
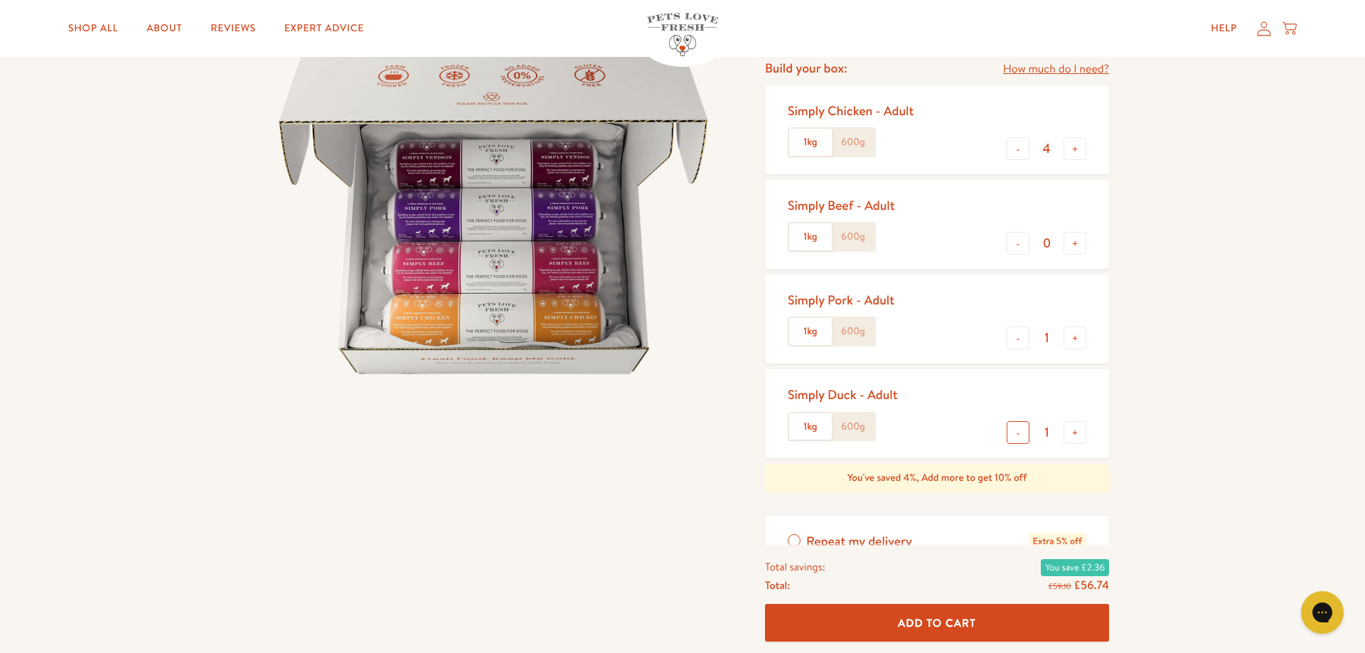
click at [1021, 432] on button "-" at bounding box center [1018, 432] width 23 height 23
type input "0"
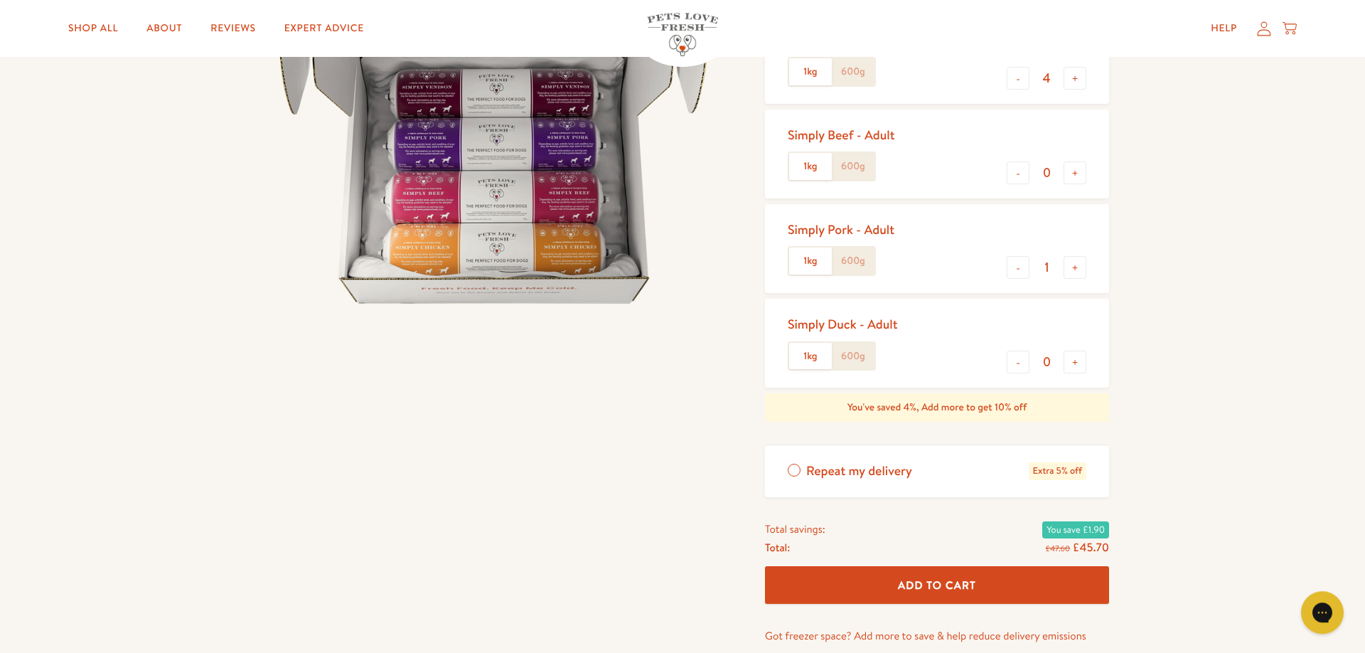
scroll to position [243, 0]
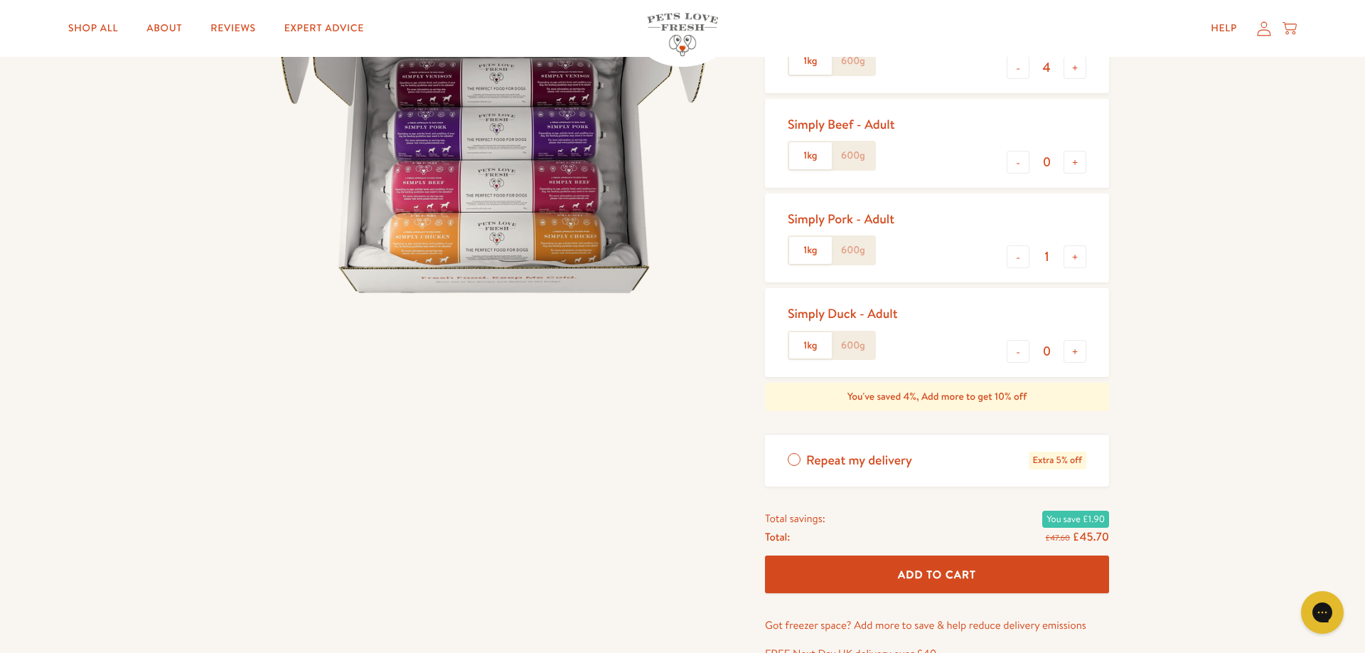
click at [961, 576] on span "Add To Cart" at bounding box center [937, 574] width 78 height 15
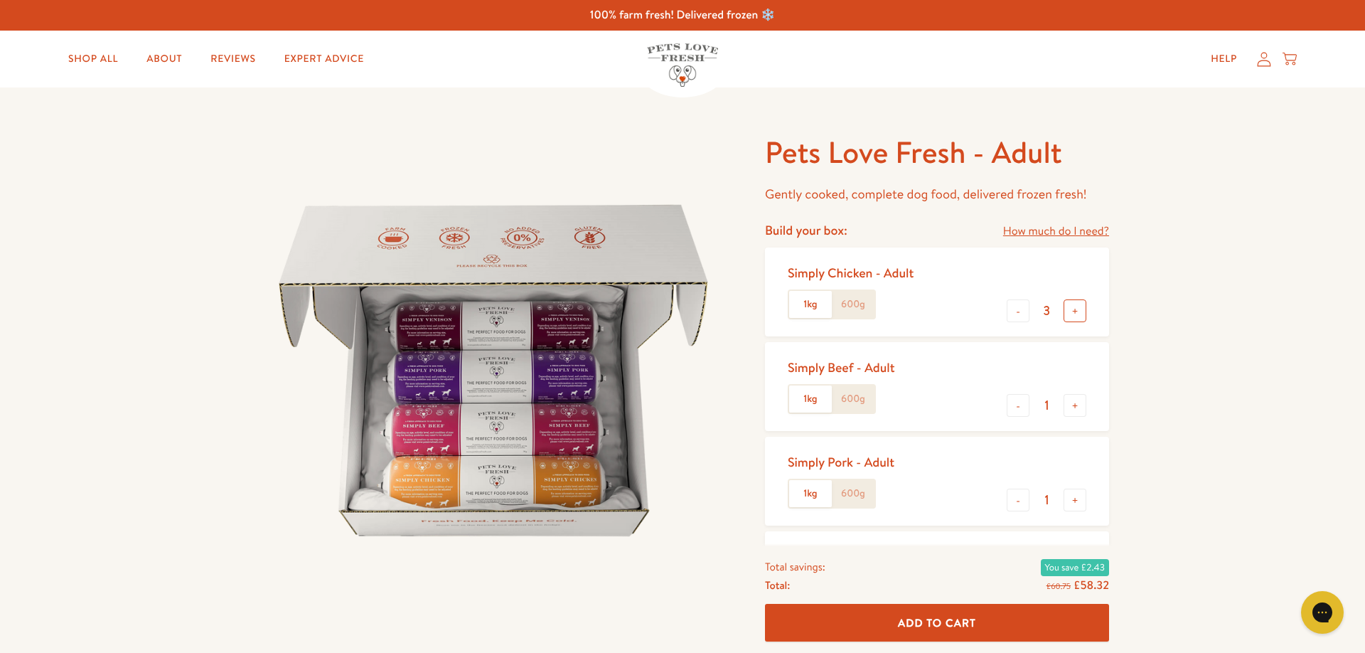
click at [1078, 313] on button "+" at bounding box center [1074, 310] width 23 height 23
type input "4"
click at [990, 625] on button "Add To Cart" at bounding box center [937, 623] width 344 height 38
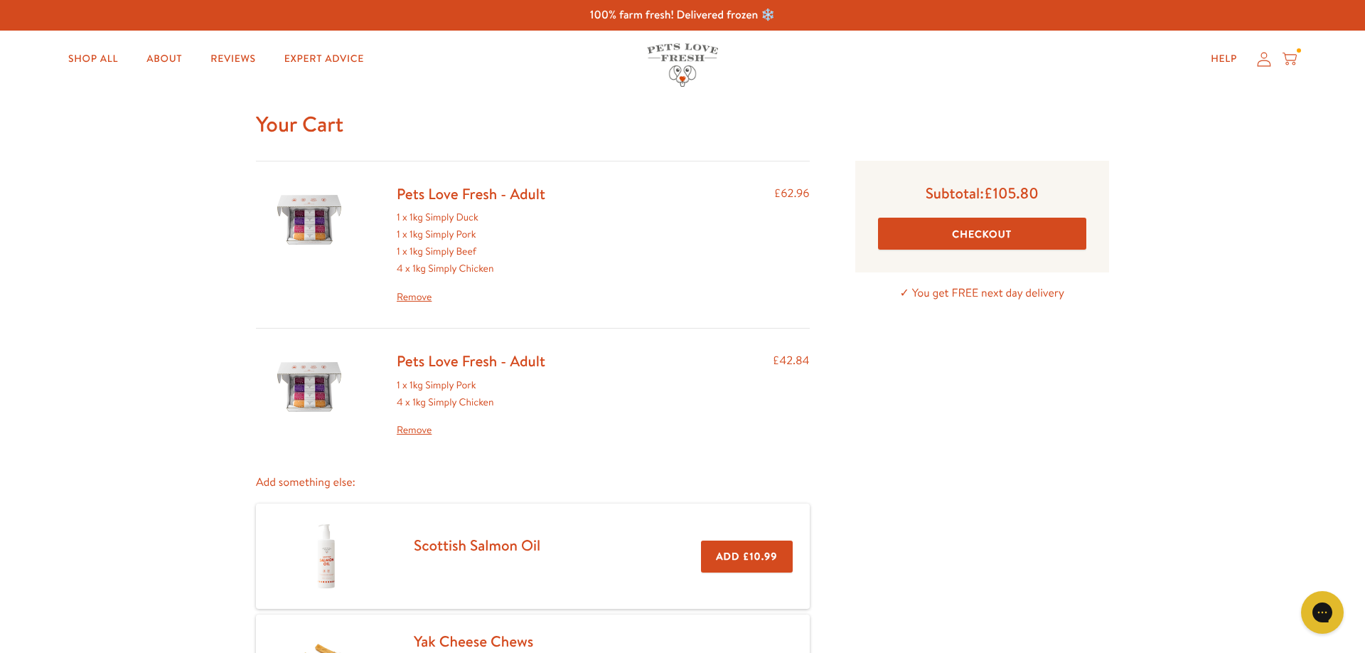
click at [424, 296] on link "Remove" at bounding box center [471, 297] width 149 height 17
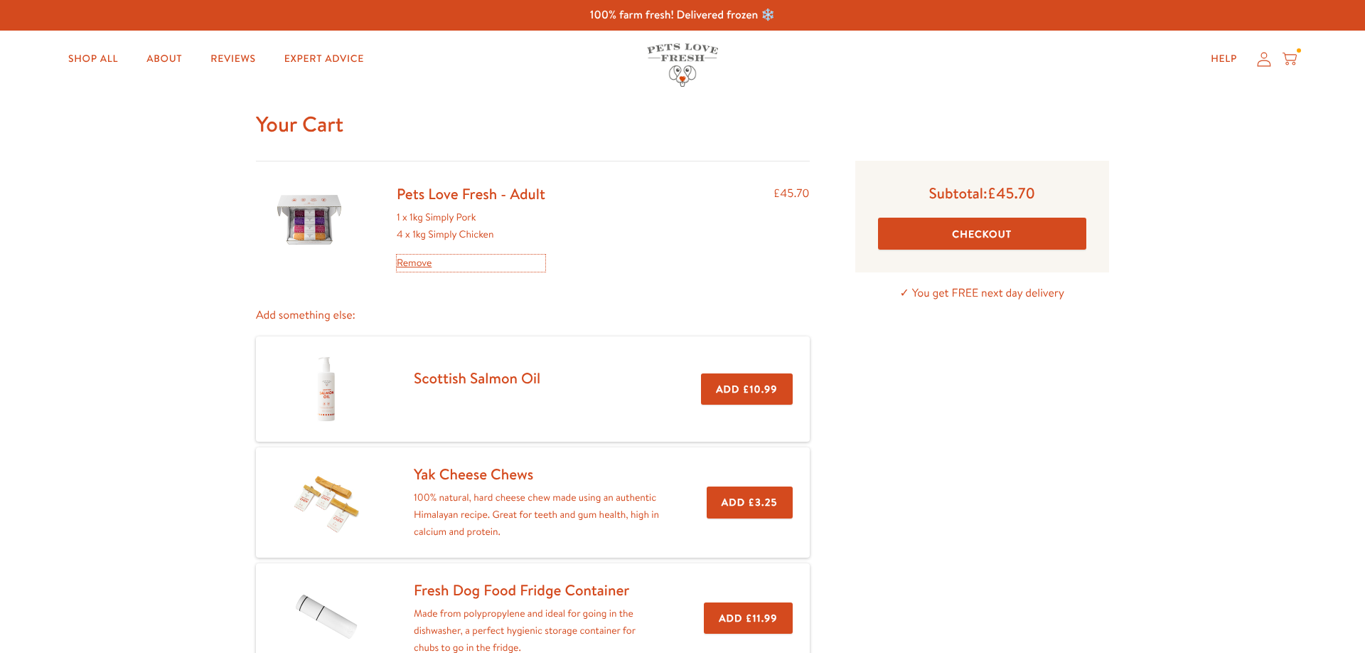
click at [417, 264] on link "Remove" at bounding box center [471, 262] width 149 height 17
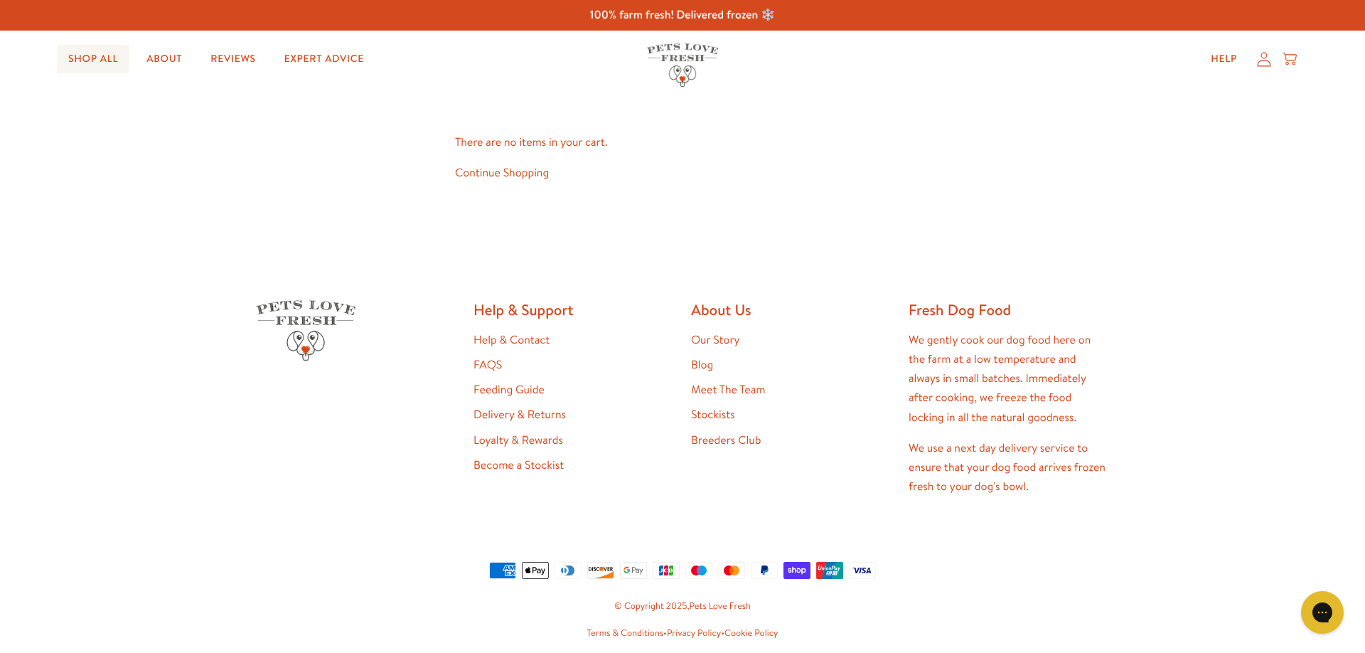
click at [104, 55] on link "Shop All" at bounding box center [93, 59] width 73 height 28
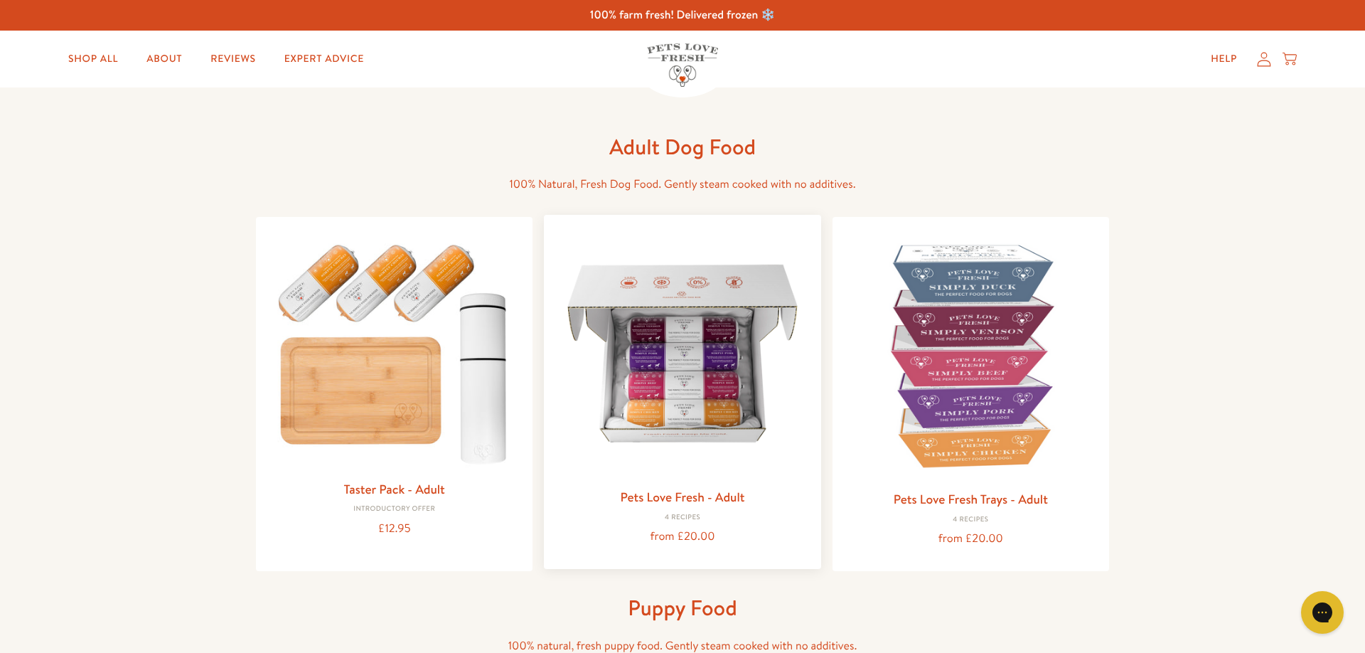
click at [666, 372] on img at bounding box center [682, 353] width 254 height 254
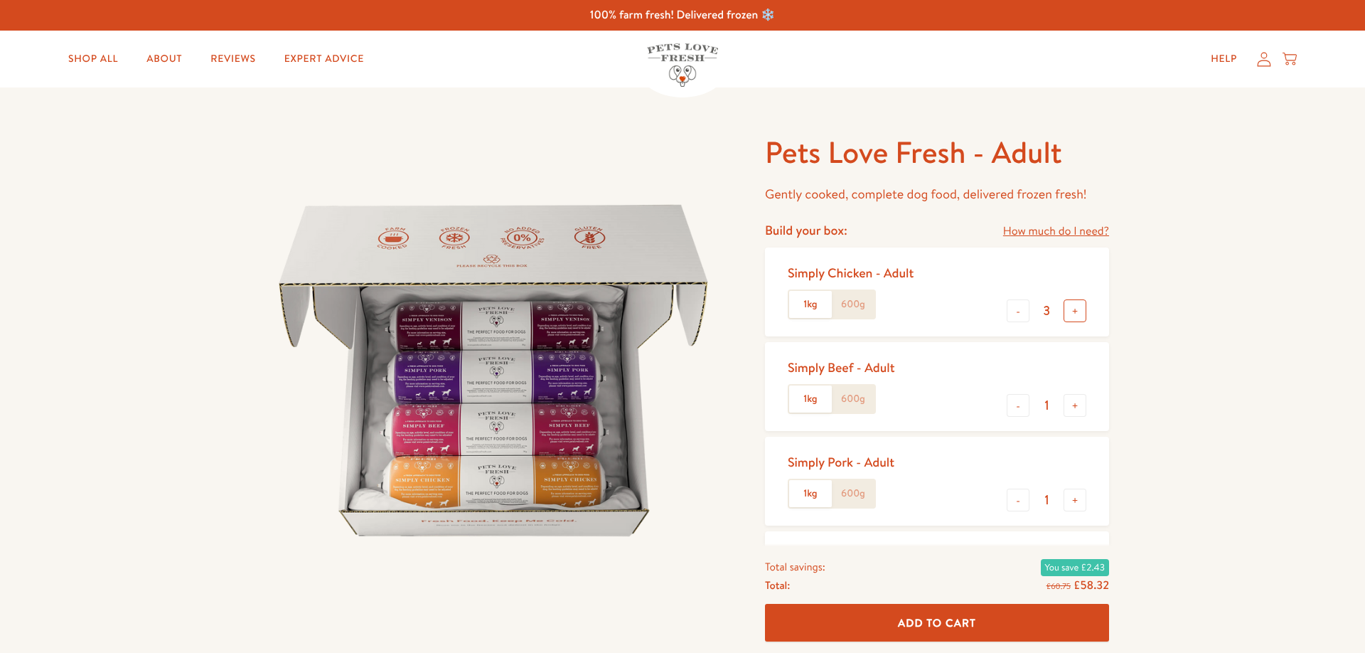
click at [1079, 317] on button "+" at bounding box center [1074, 310] width 23 height 23
type input "4"
click at [1019, 407] on button "-" at bounding box center [1018, 405] width 23 height 23
type input "0"
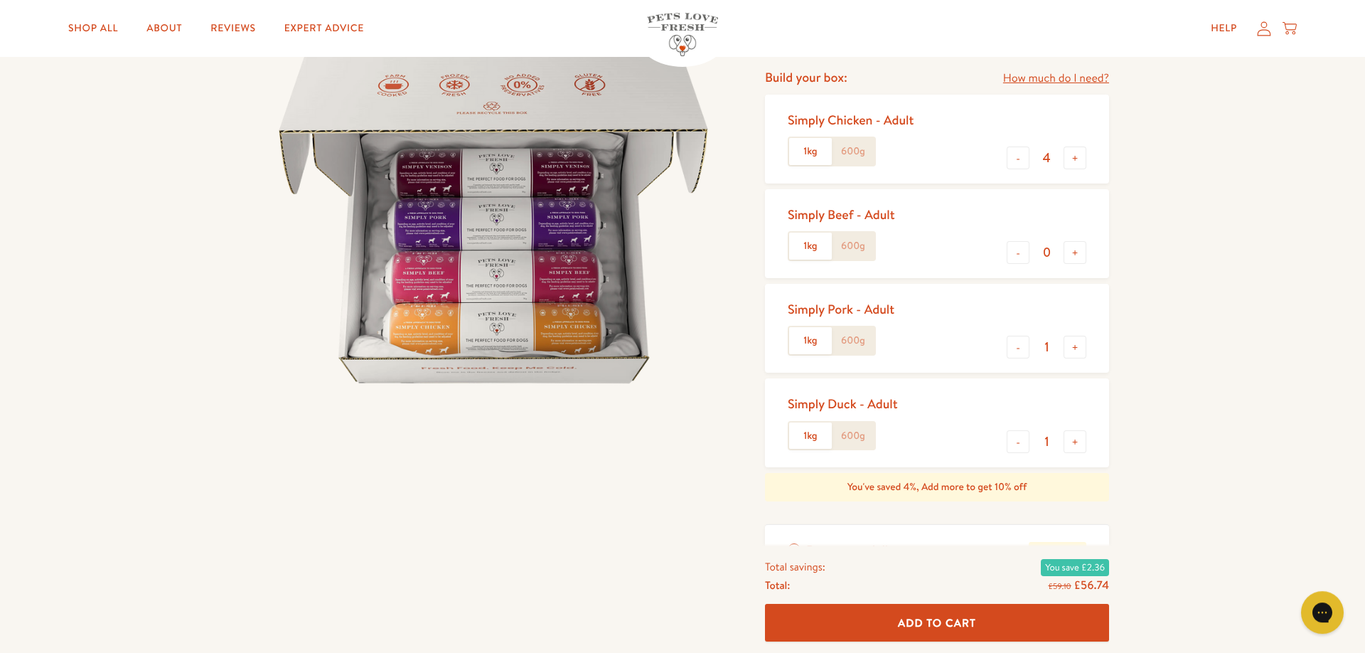
scroll to position [162, 0]
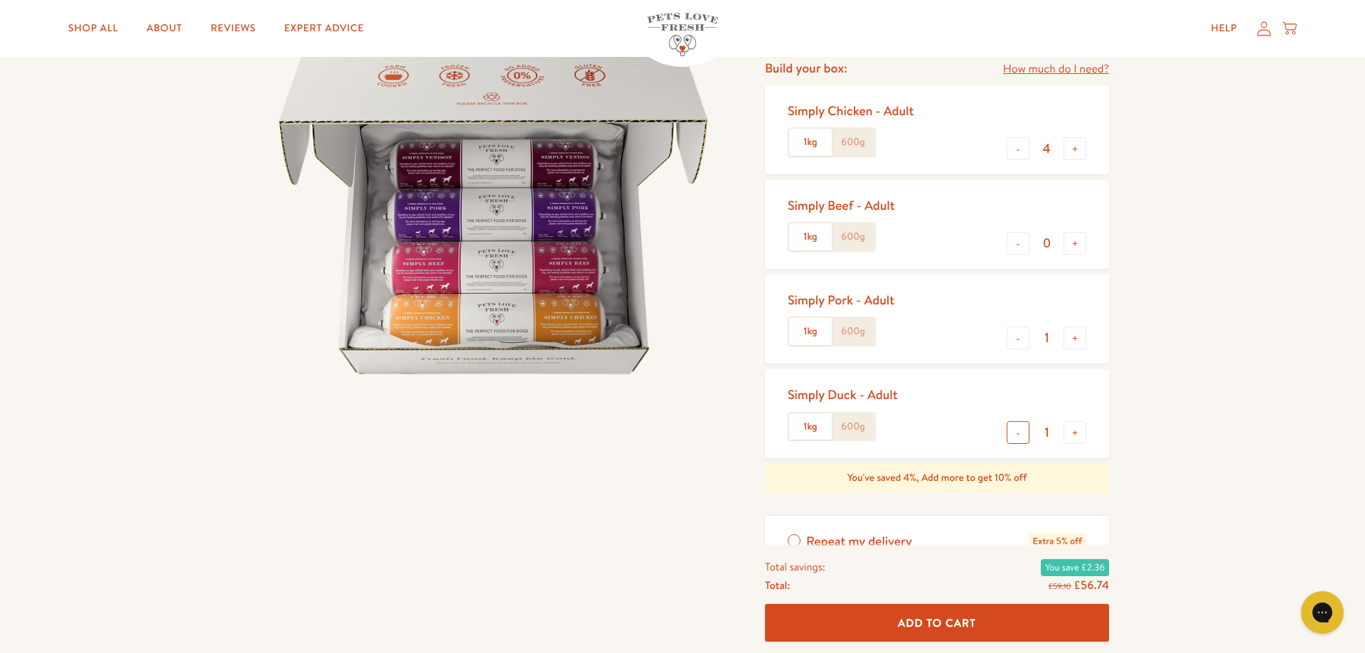
click at [1015, 432] on button "-" at bounding box center [1018, 432] width 23 height 23
type input "0"
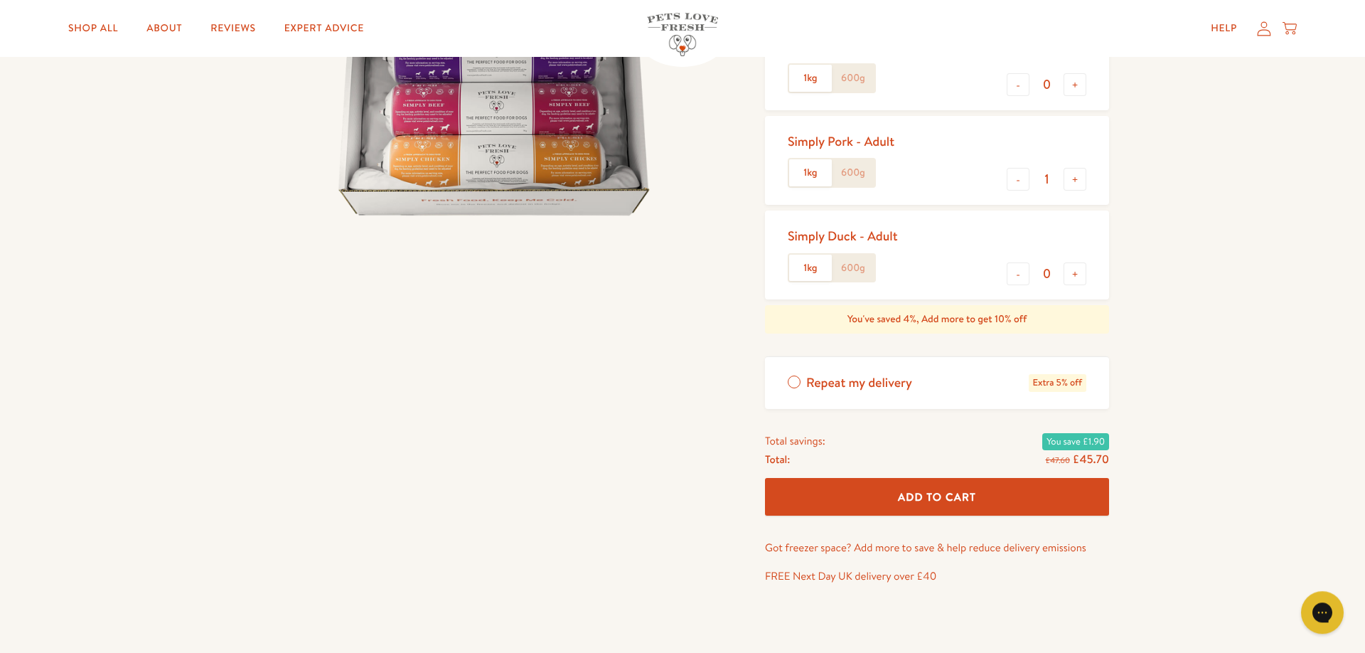
scroll to position [324, 0]
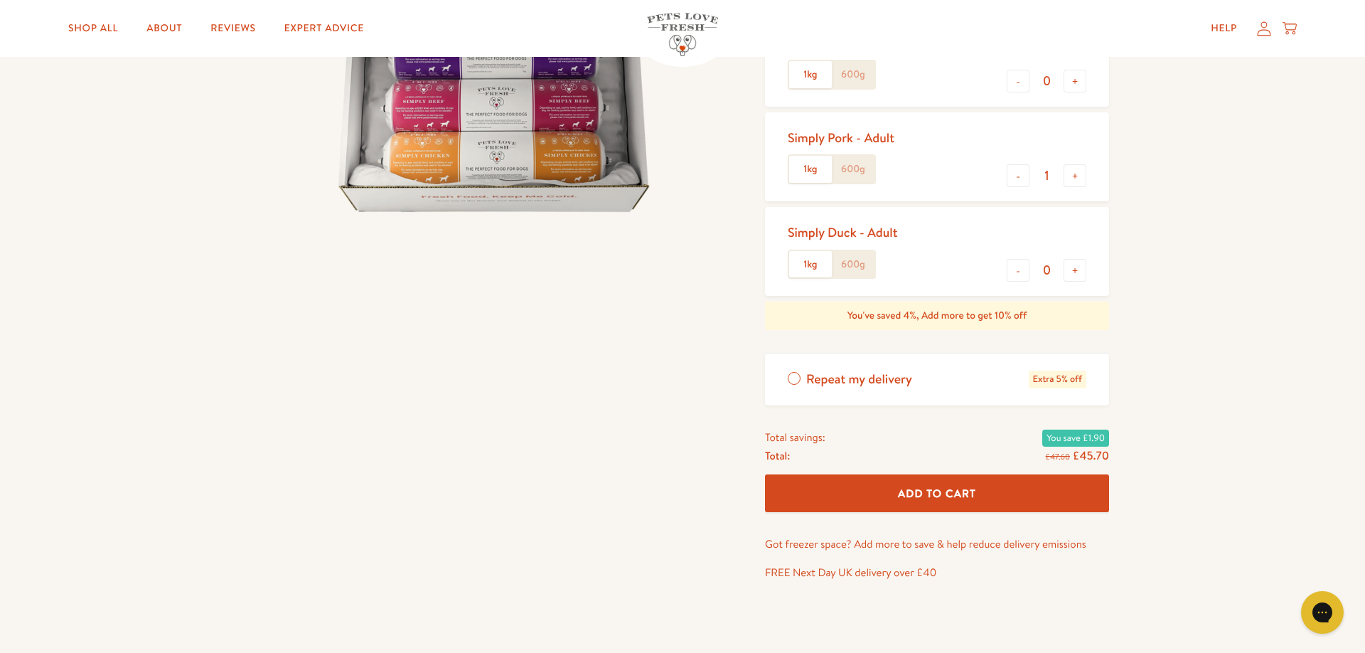
click at [964, 492] on span "Add To Cart" at bounding box center [937, 493] width 78 height 15
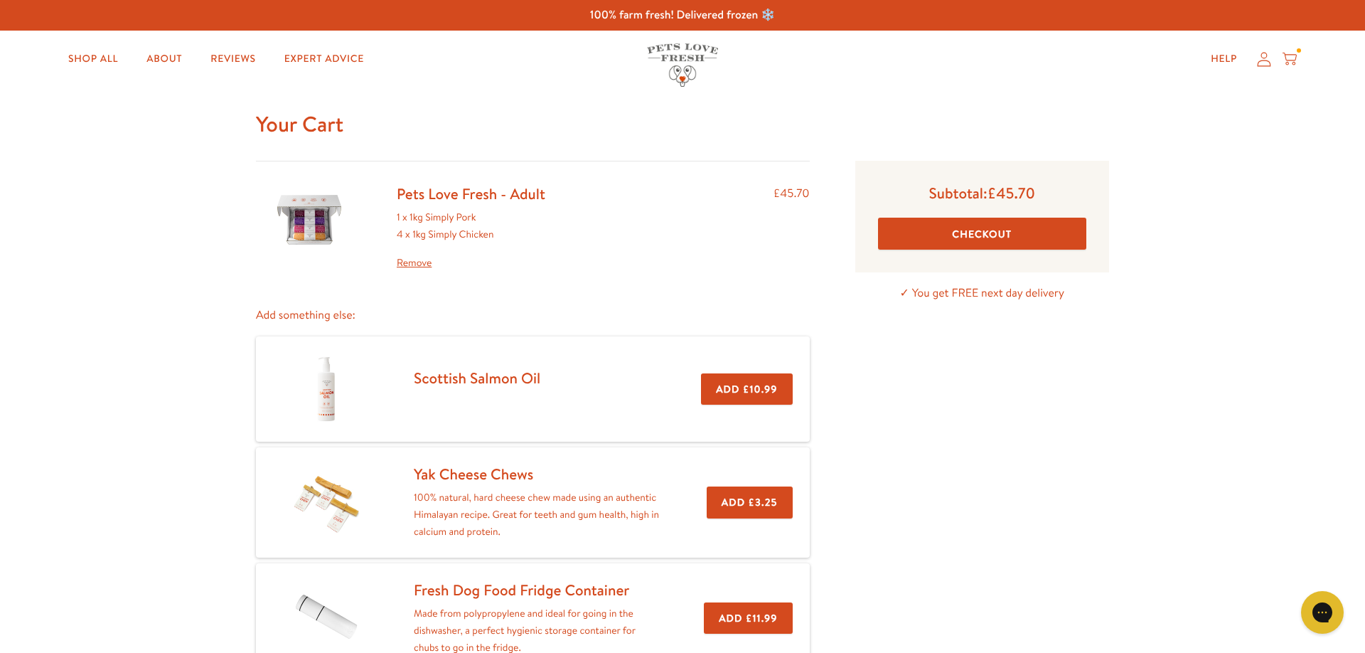
click at [981, 232] on button "Checkout" at bounding box center [982, 234] width 208 height 32
